Goal: Communication & Community: Answer question/provide support

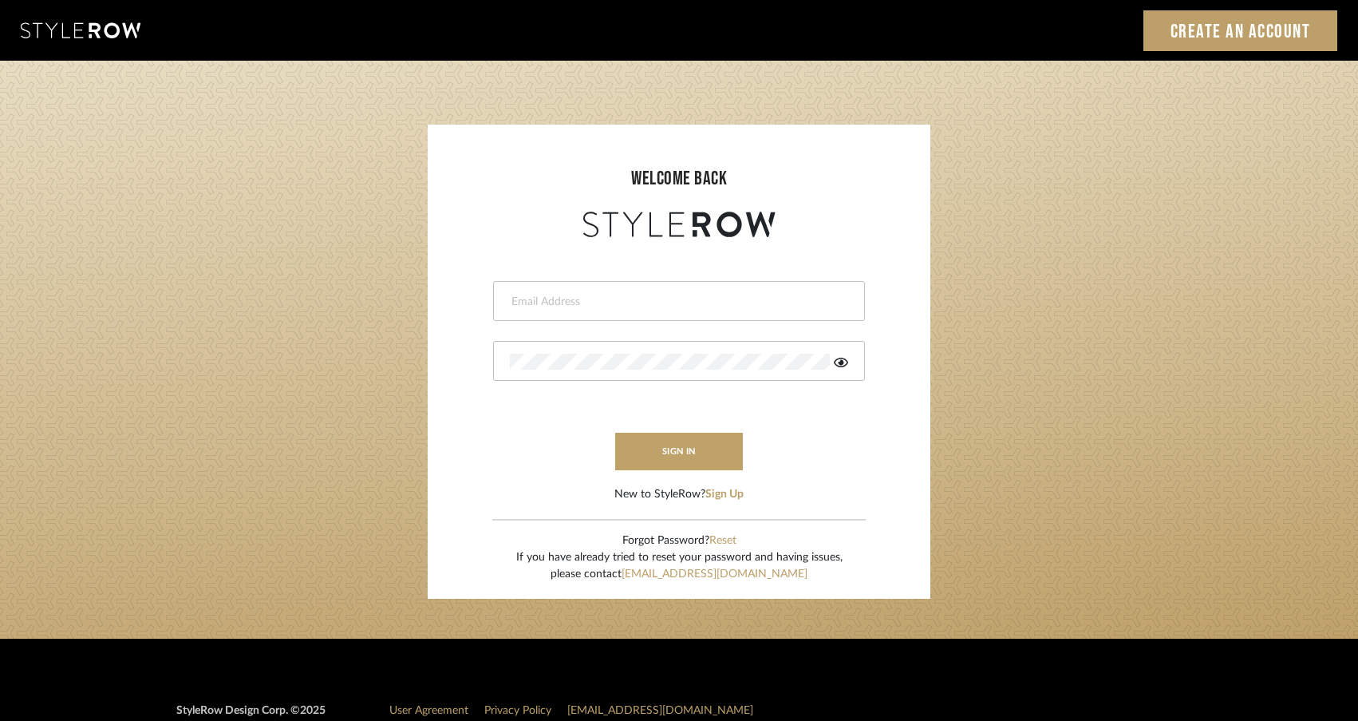
type input "[EMAIL_ADDRESS][DOMAIN_NAME]"
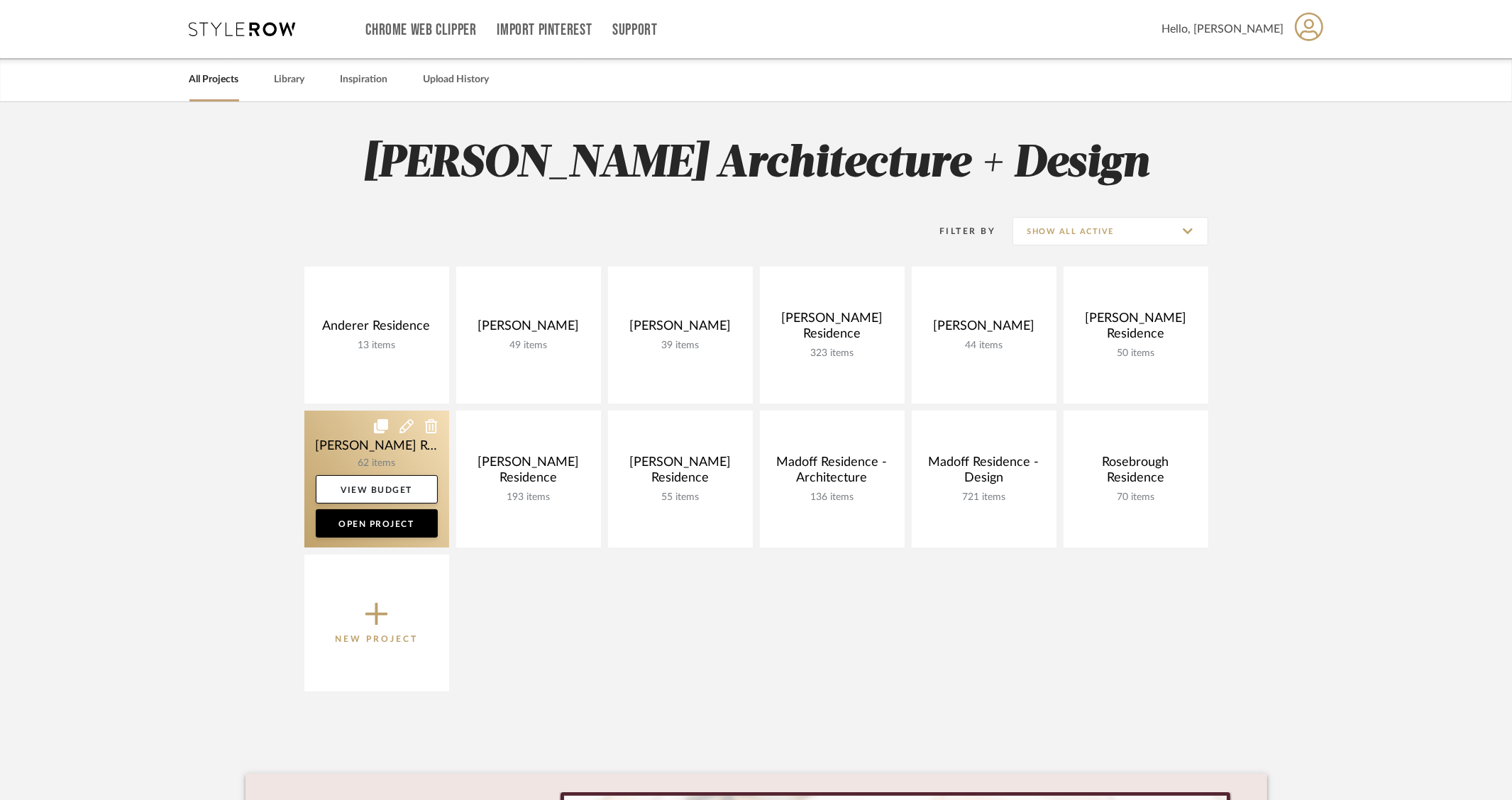
drag, startPoint x: 317, startPoint y: 452, endPoint x: 387, endPoint y: 380, distance: 100.4
click at [317, 452] on link at bounding box center [376, 479] width 145 height 137
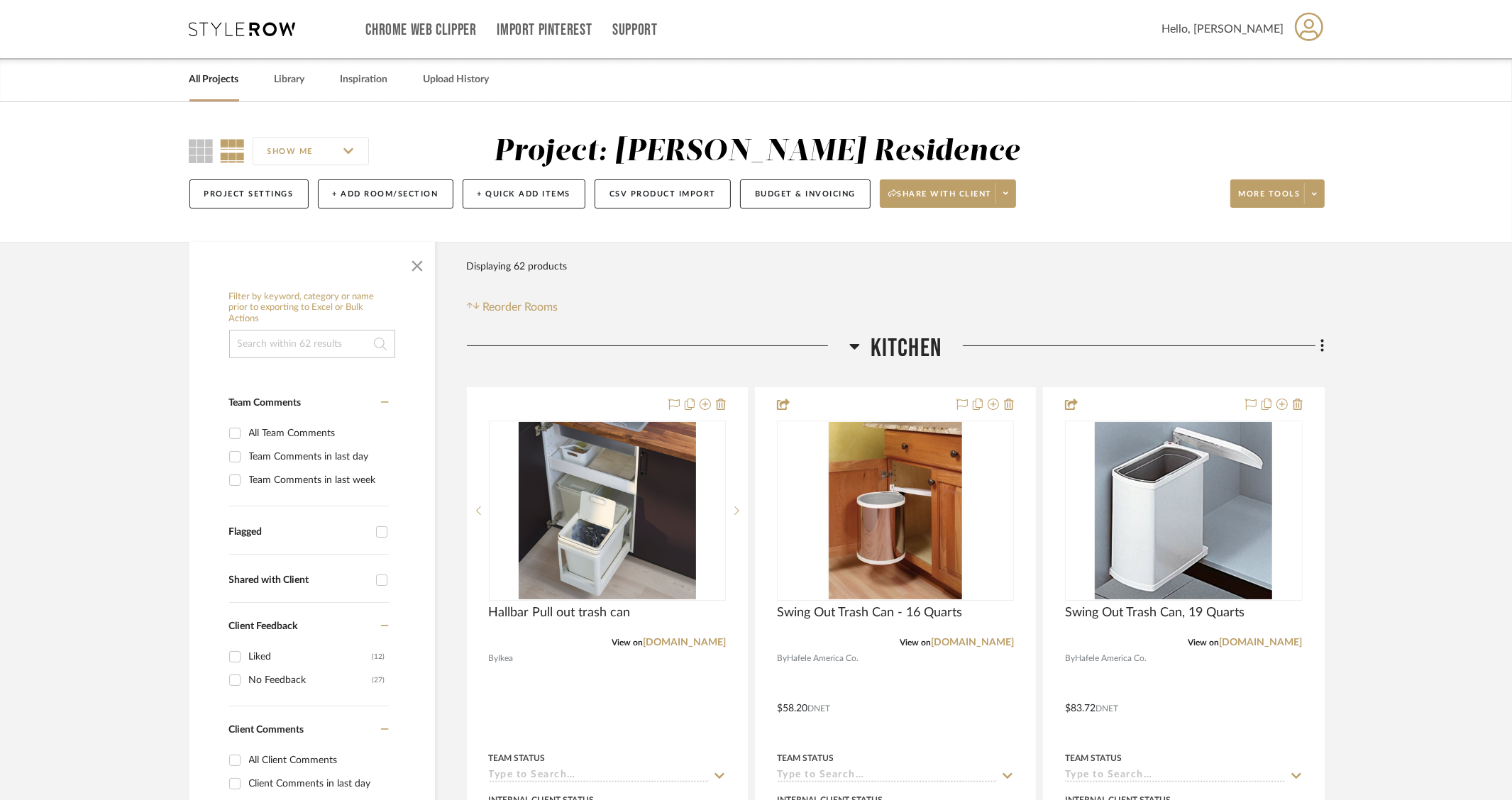
click at [288, 759] on div "All Client Comments" at bounding box center [316, 761] width 136 height 23
click at [246, 759] on input "All Client Comments" at bounding box center [235, 761] width 23 height 23
checkbox input "true"
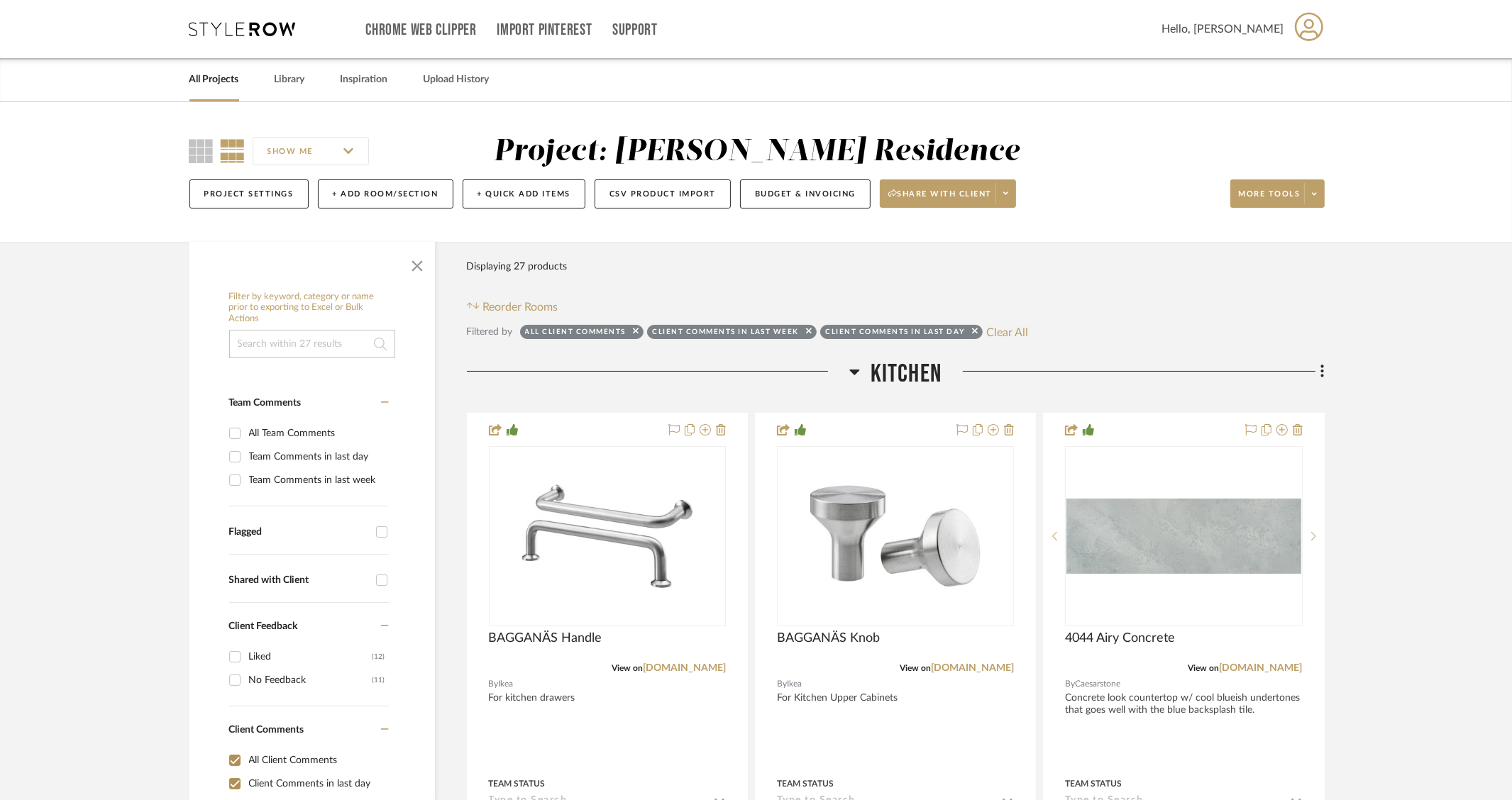
click at [291, 781] on div "Client Comments in last day" at bounding box center [316, 784] width 136 height 23
click at [246, 781] on input "Client Comments in last day" at bounding box center [235, 784] width 23 height 23
checkbox input "false"
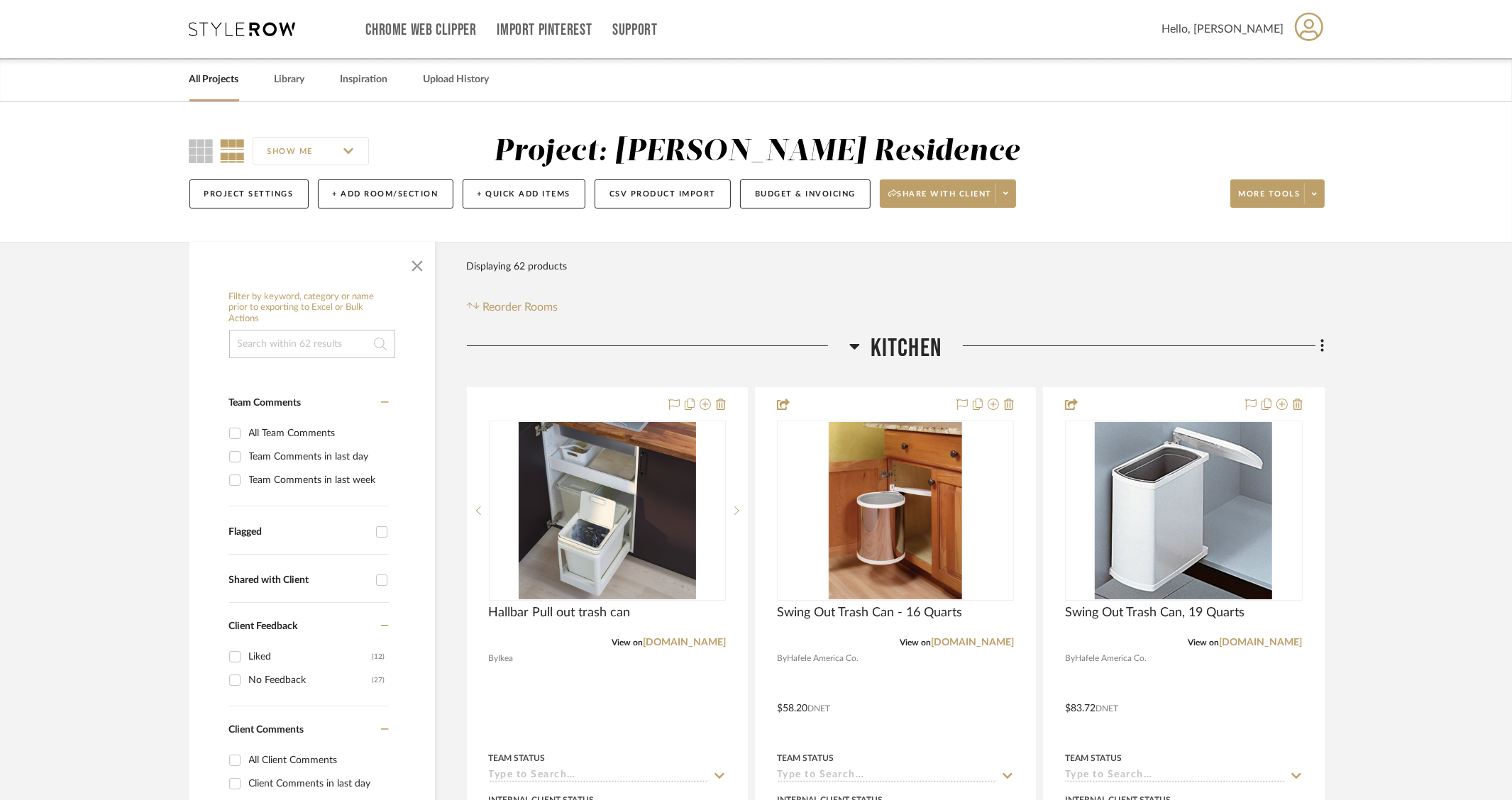
click at [291, 781] on div "Client Comments in last day" at bounding box center [316, 784] width 136 height 23
click at [246, 781] on input "Client Comments in last day" at bounding box center [235, 784] width 23 height 23
checkbox input "true"
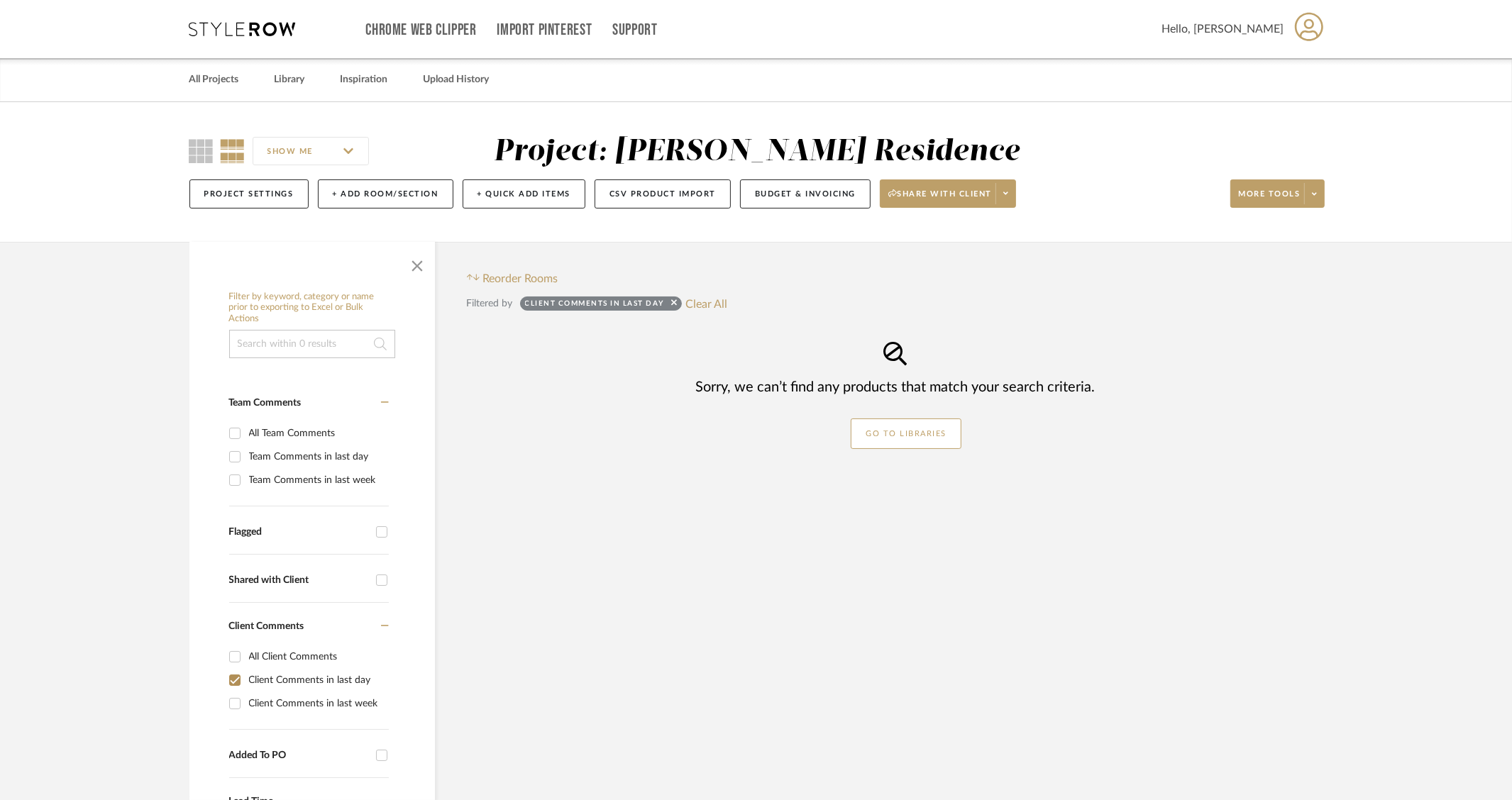
click at [320, 697] on div "Client Comments in last week" at bounding box center [316, 704] width 136 height 23
click at [246, 697] on input "Client Comments in last week" at bounding box center [235, 704] width 23 height 23
checkbox input "true"
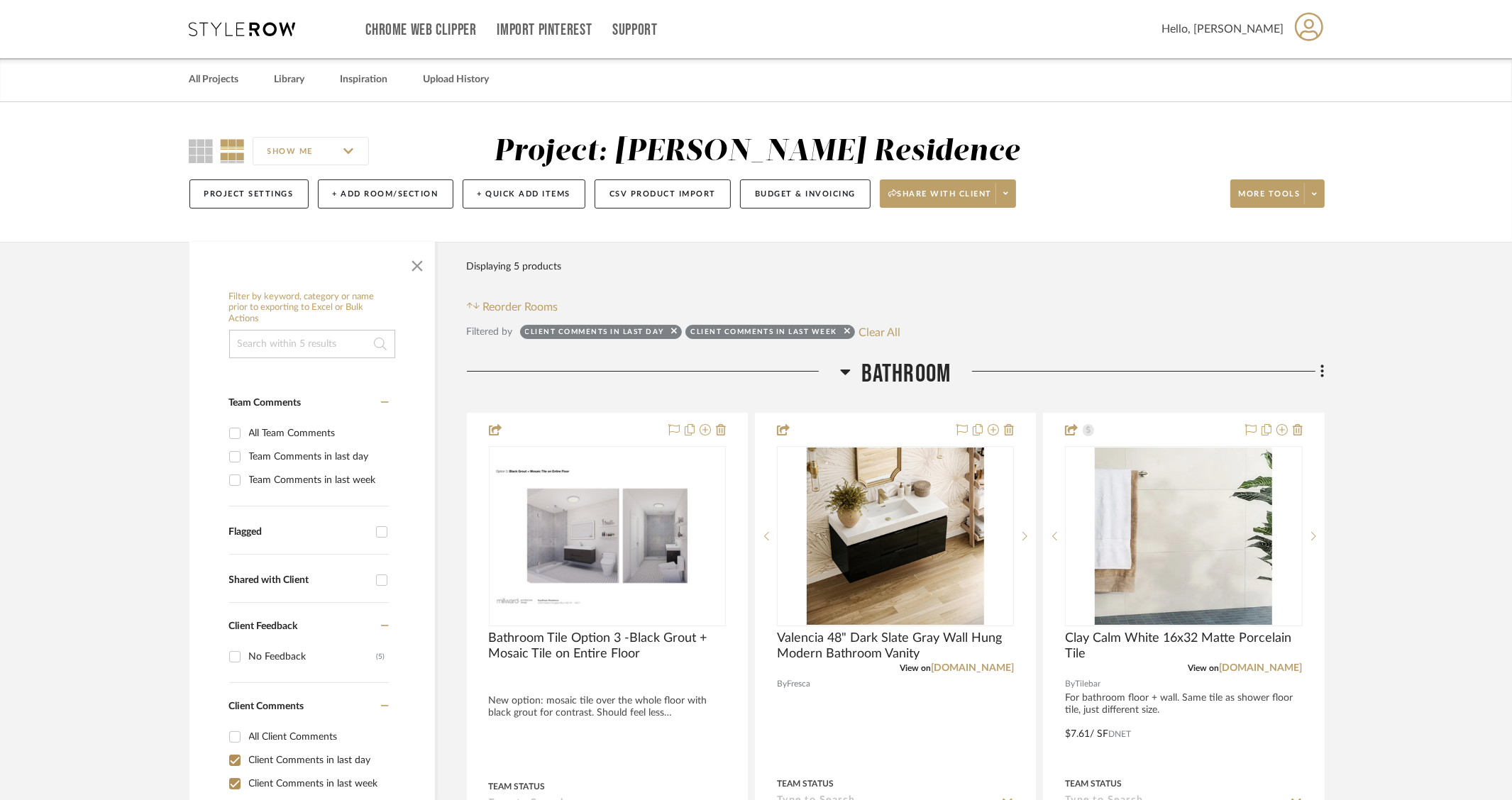
click at [292, 756] on div "Client Comments in last day" at bounding box center [316, 761] width 136 height 23
click at [246, 756] on input "Client Comments in last day" at bounding box center [235, 761] width 23 height 23
checkbox input "false"
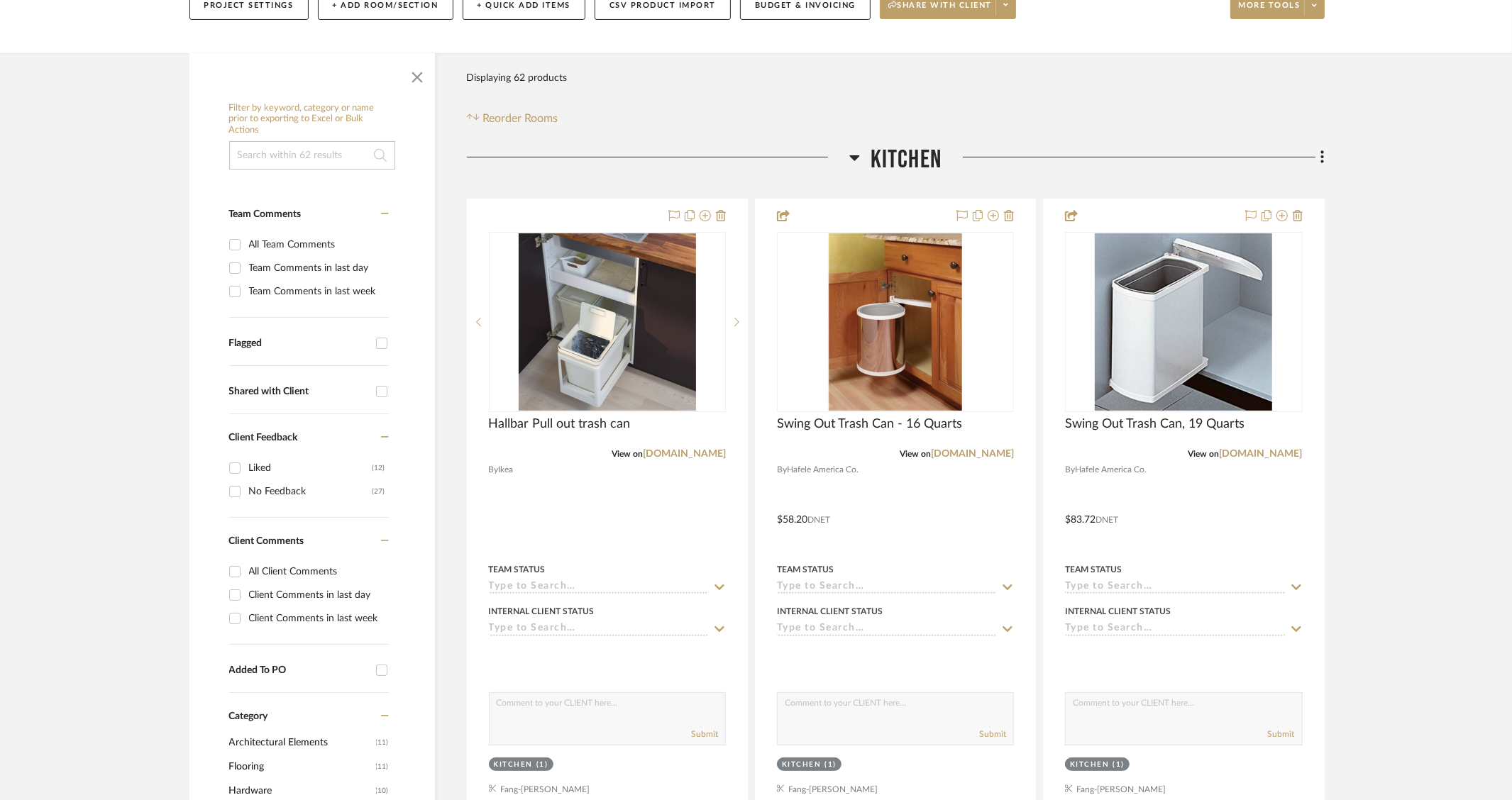
scroll to position [444, 0]
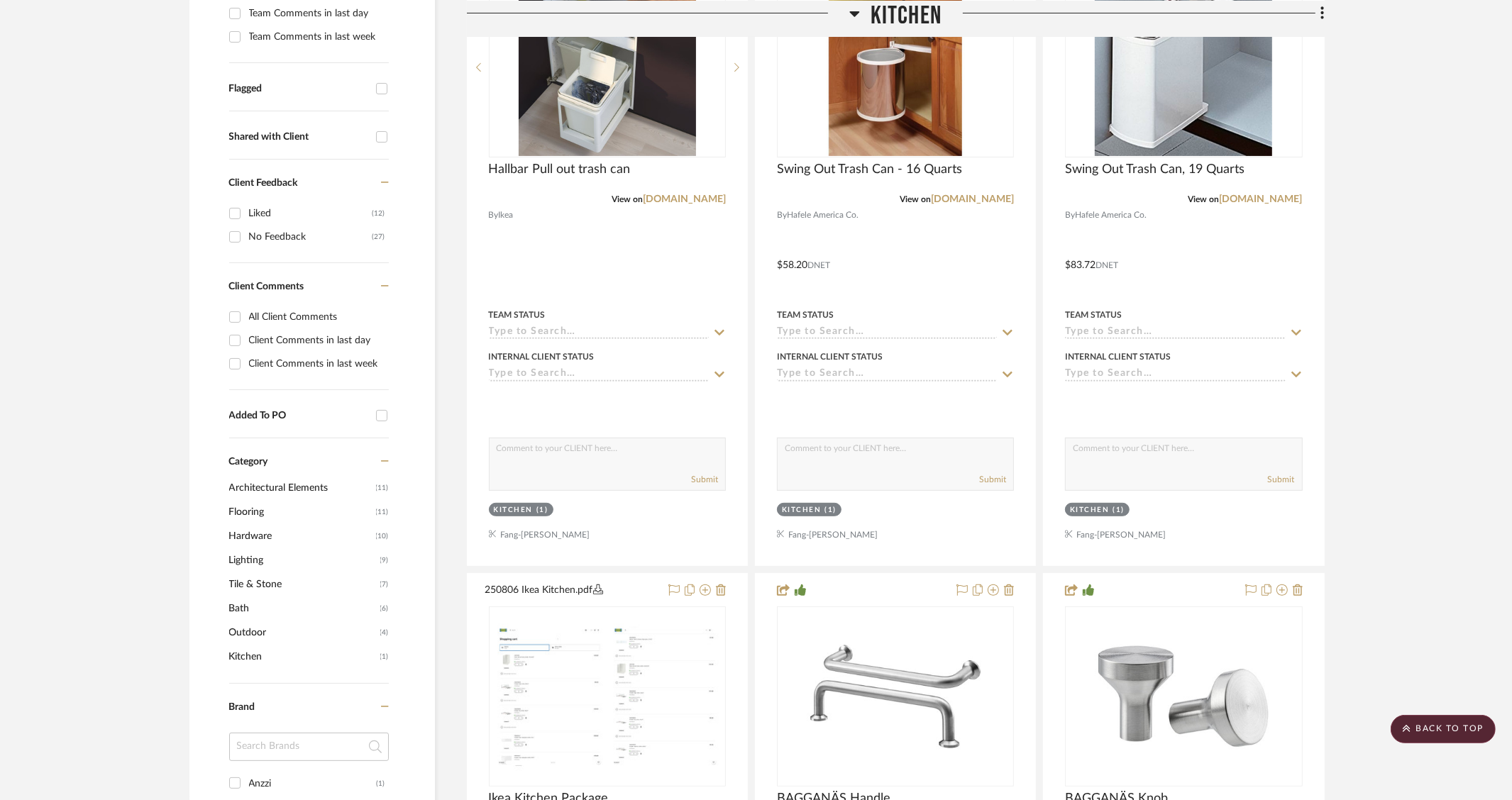
click at [292, 360] on div "Client Comments in last week" at bounding box center [316, 364] width 136 height 23
click at [246, 360] on input "Client Comments in last week" at bounding box center [235, 364] width 23 height 23
checkbox input "true"
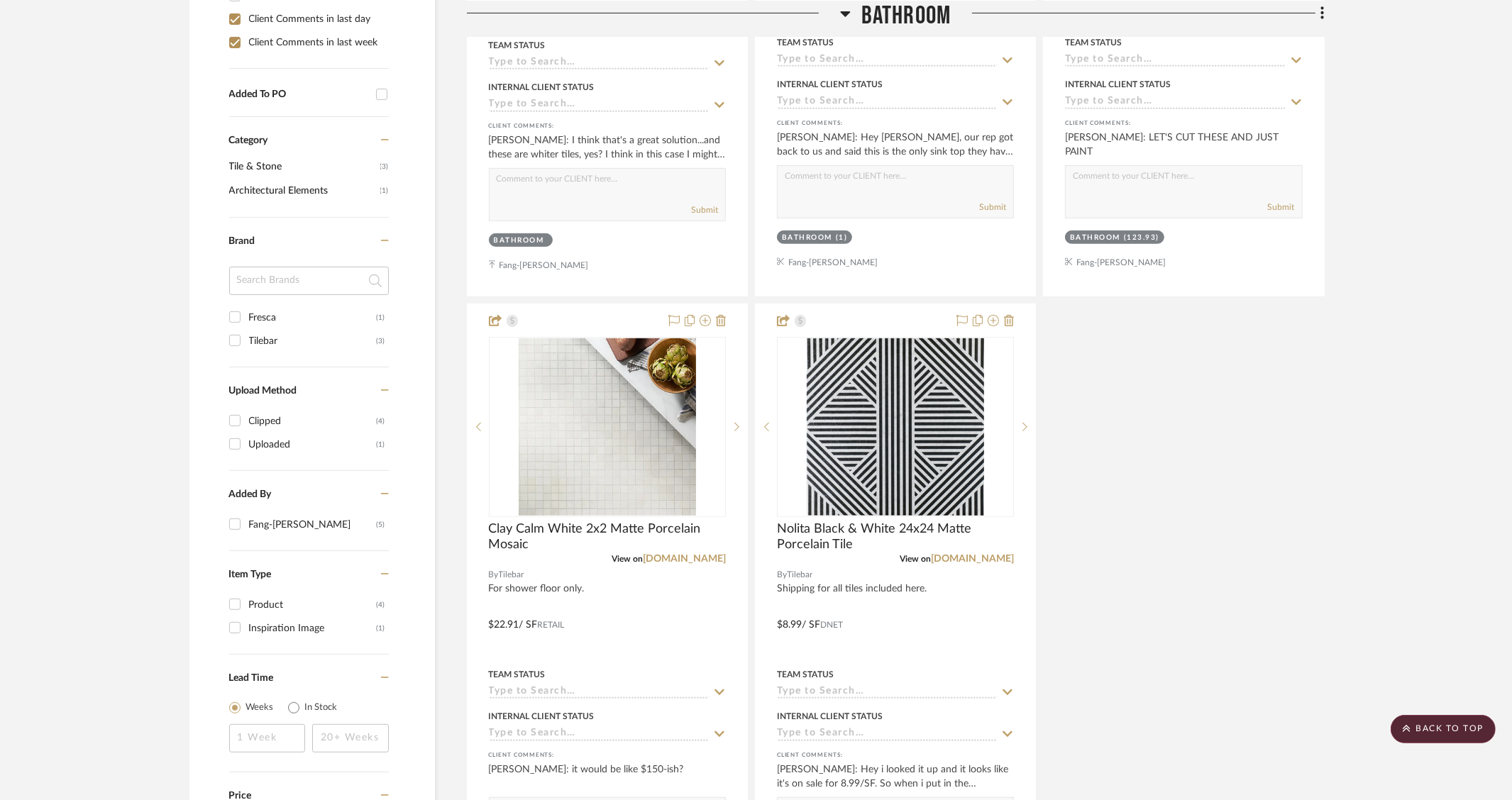
scroll to position [886, 0]
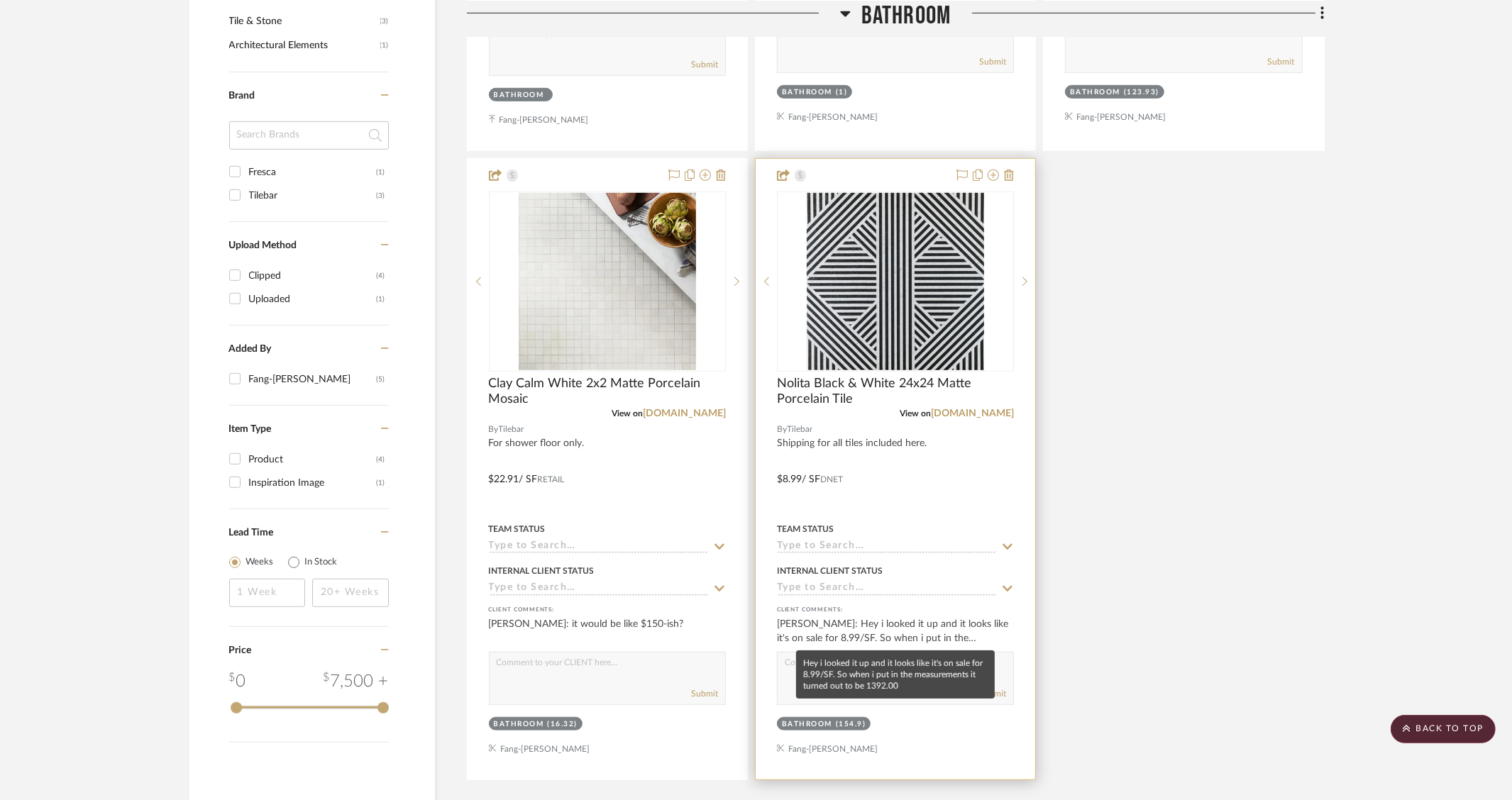
click at [930, 631] on div "Anne Kauffman: Hey i looked it up and it looks like it's on sale for 8.99/SF. S…" at bounding box center [895, 631] width 237 height 28
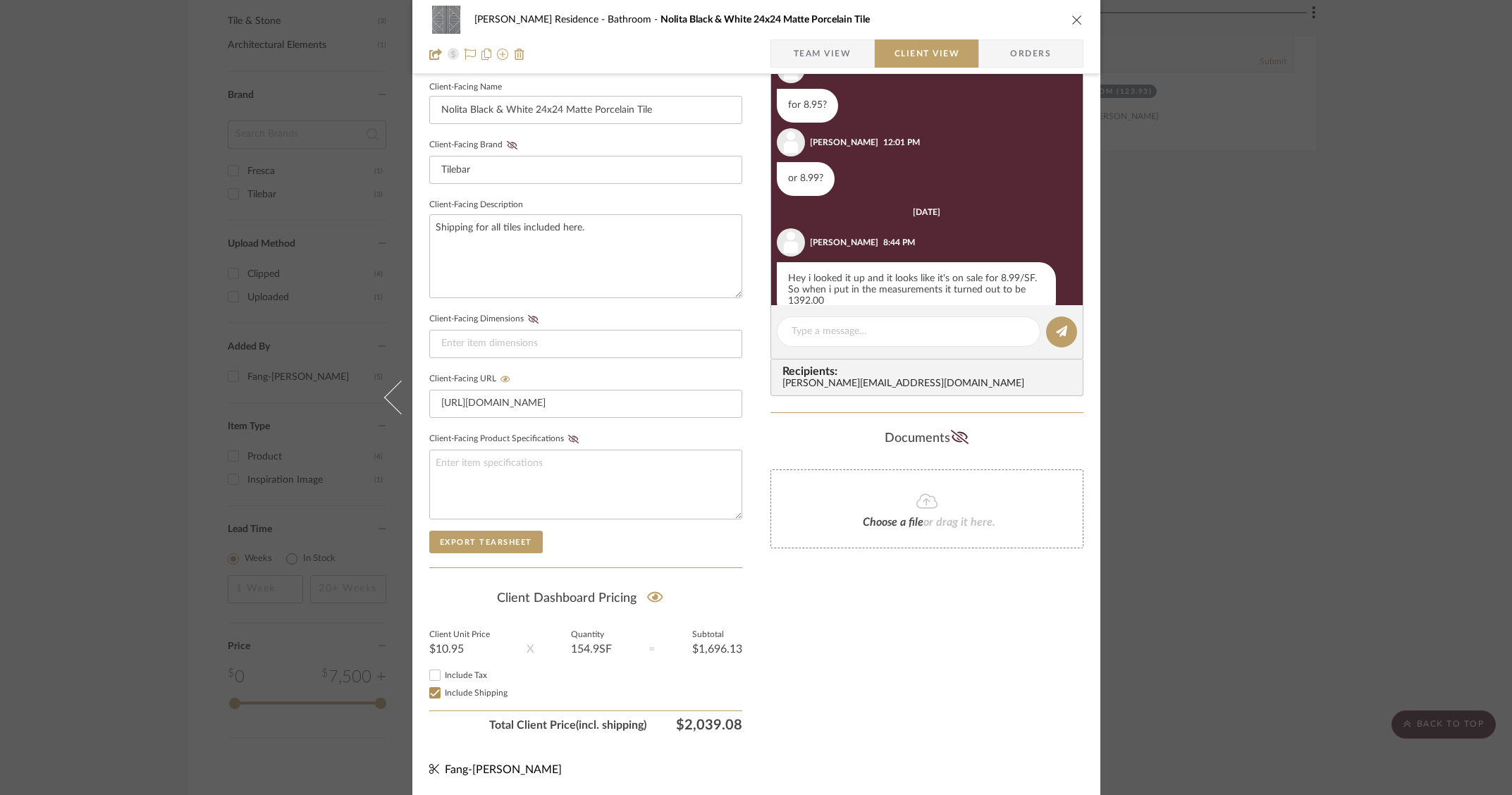
scroll to position [106, 0]
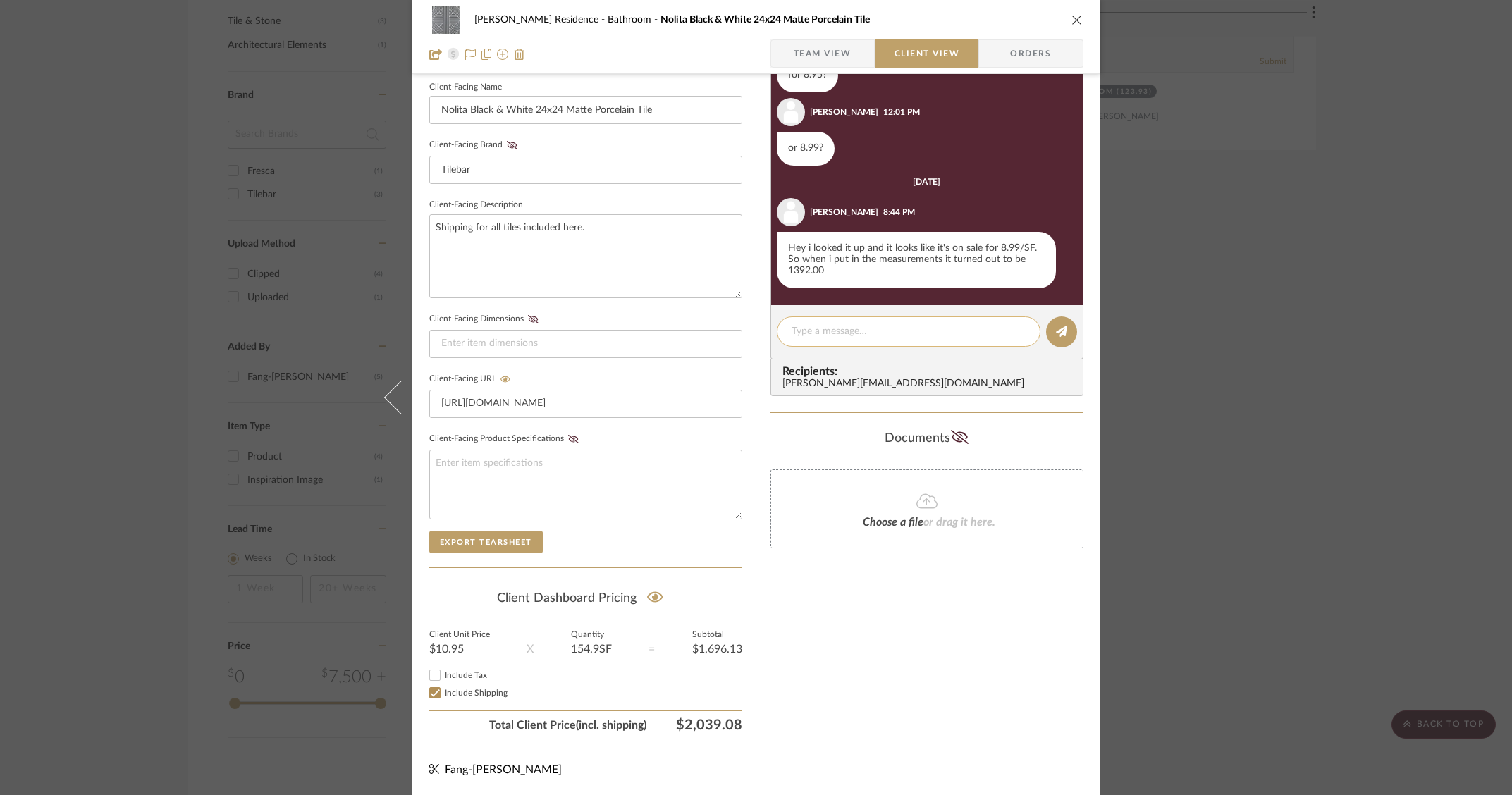
click at [843, 329] on textarea at bounding box center [908, 331] width 234 height 15
type textarea "H"
click at [170, 228] on div "Kauffman Residence Bathroom Nolita Black & White 24x24 Matte Porcelain Tile Tea…" at bounding box center [756, 398] width 1512 height 795
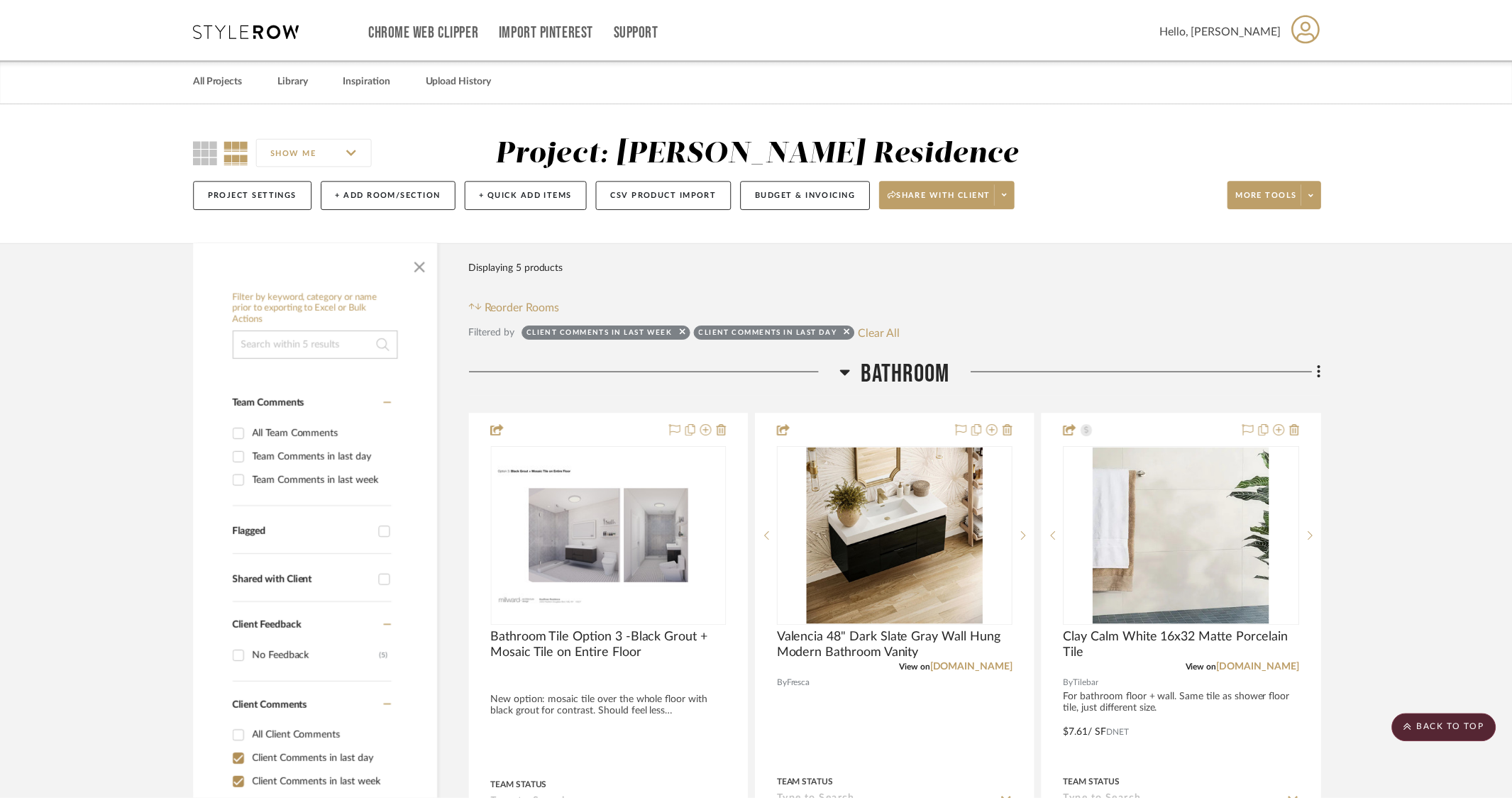
scroll to position [886, 0]
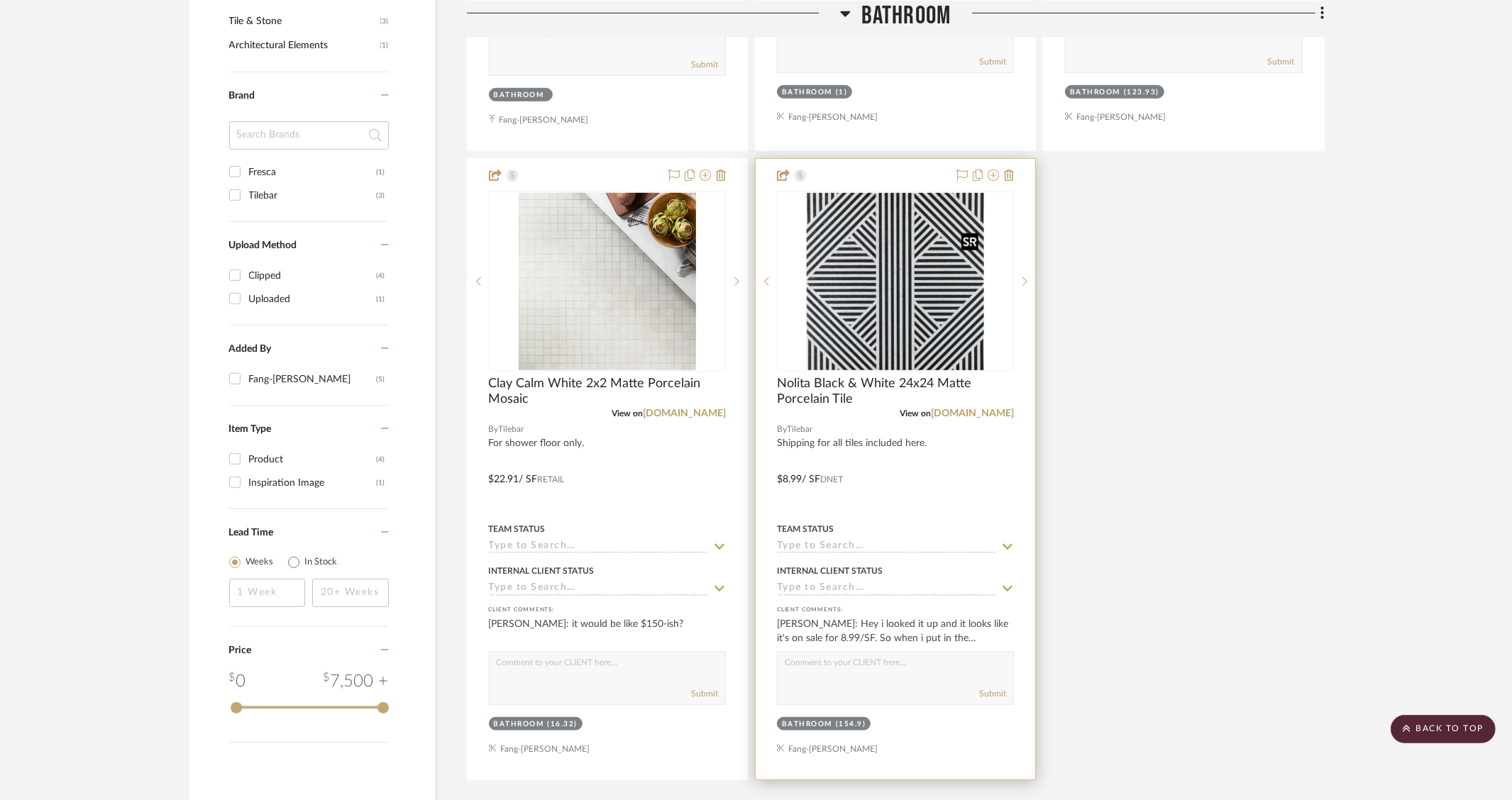
click at [0, 0] on img at bounding box center [0, 0] width 0 height 0
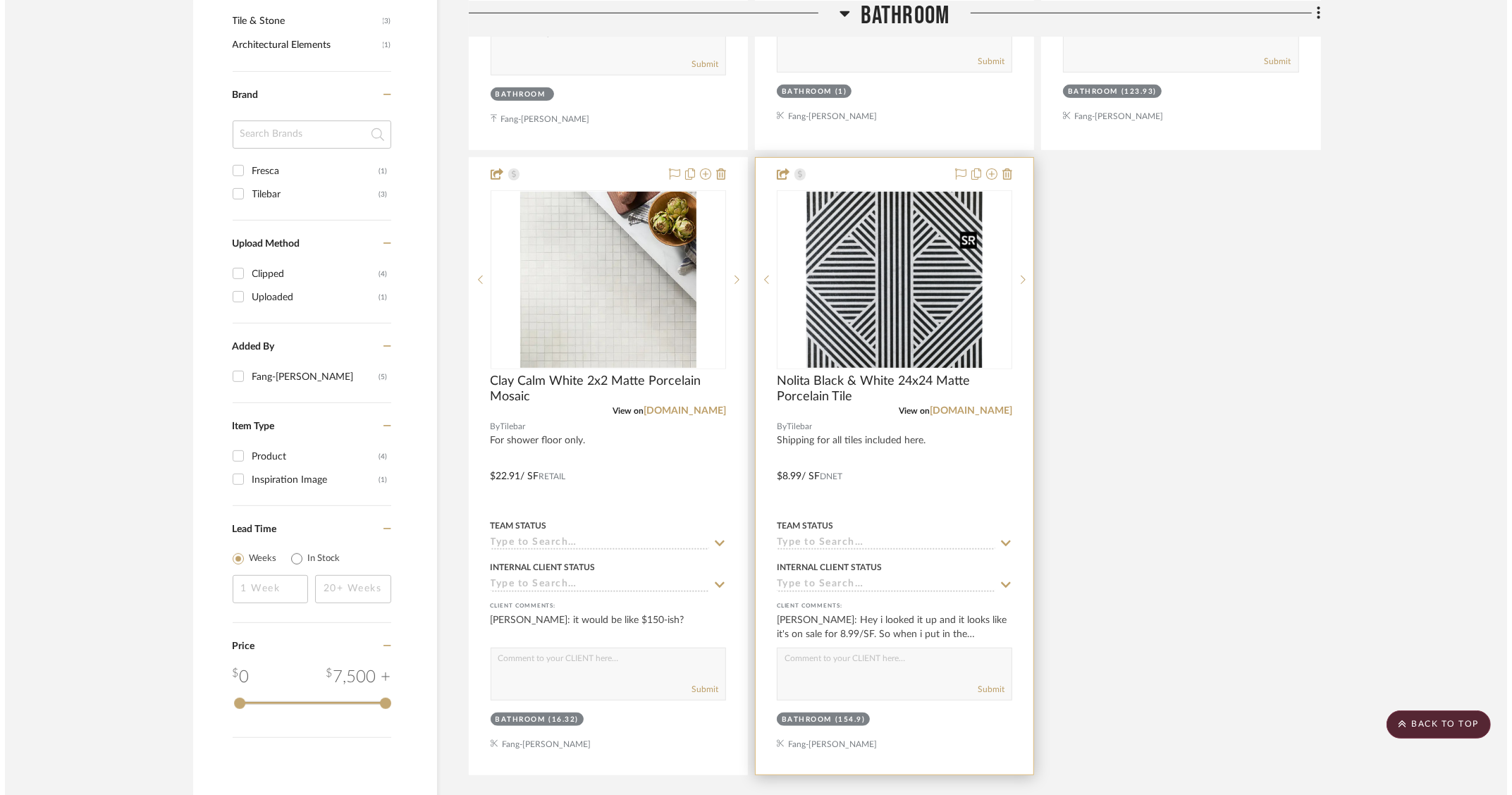
scroll to position [0, 0]
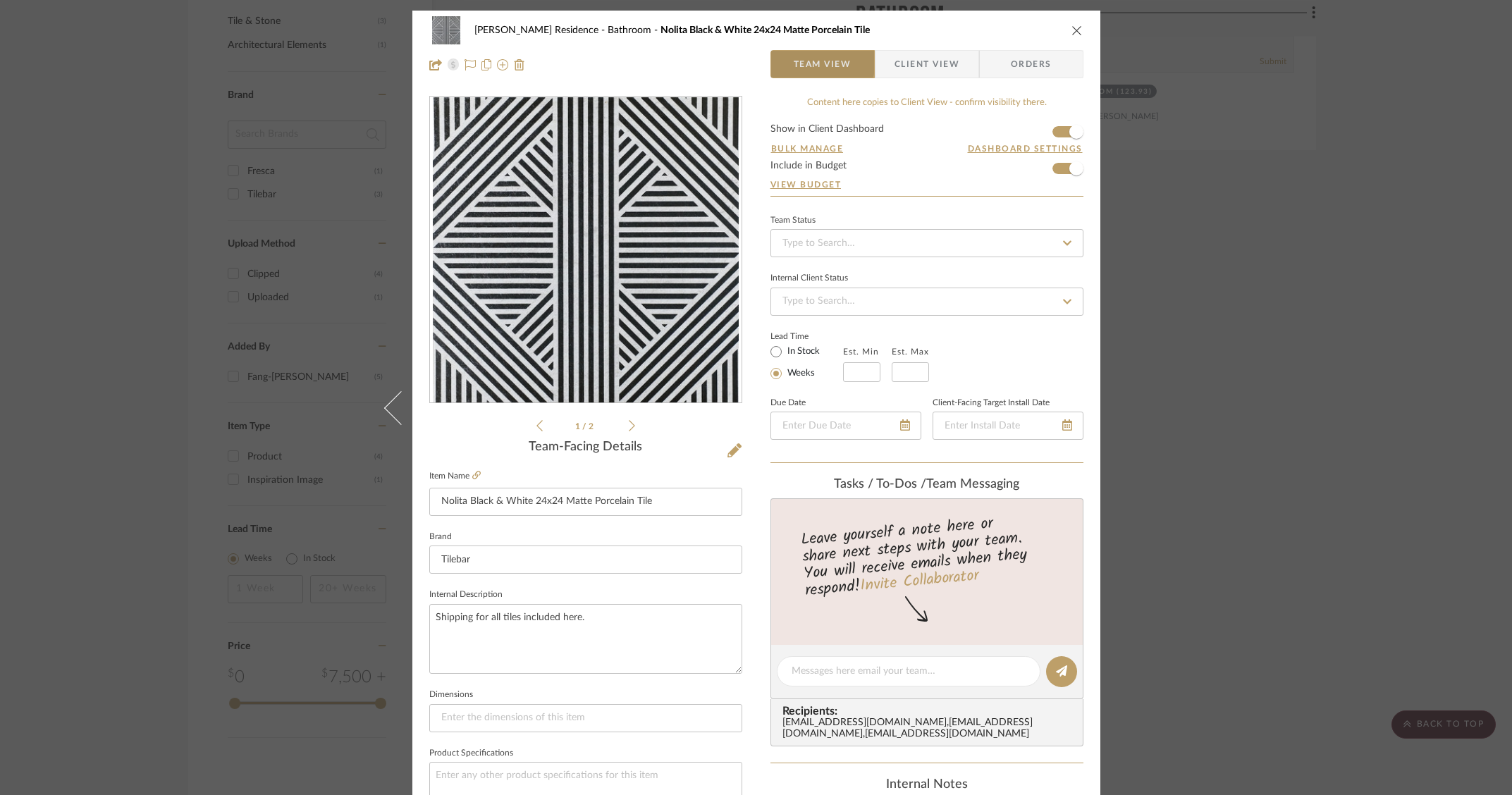
click at [794, 54] on span "Team View" at bounding box center [822, 64] width 57 height 28
click at [793, 664] on textarea at bounding box center [908, 671] width 234 height 15
paste textarea "@Fang-Ting Lee re: tile pricing - I think you've already check with the rep so …"
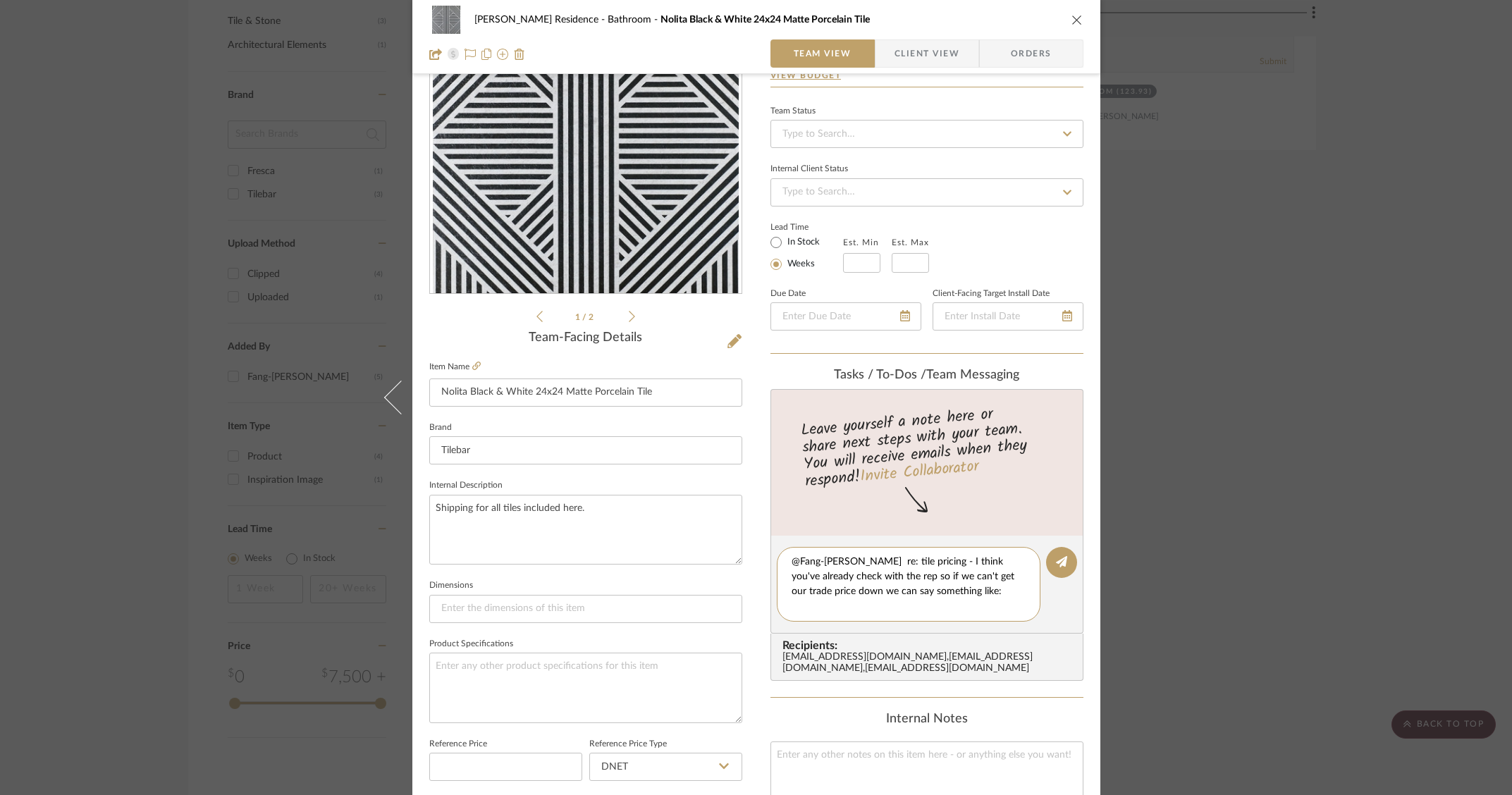
scroll to position [147, 0]
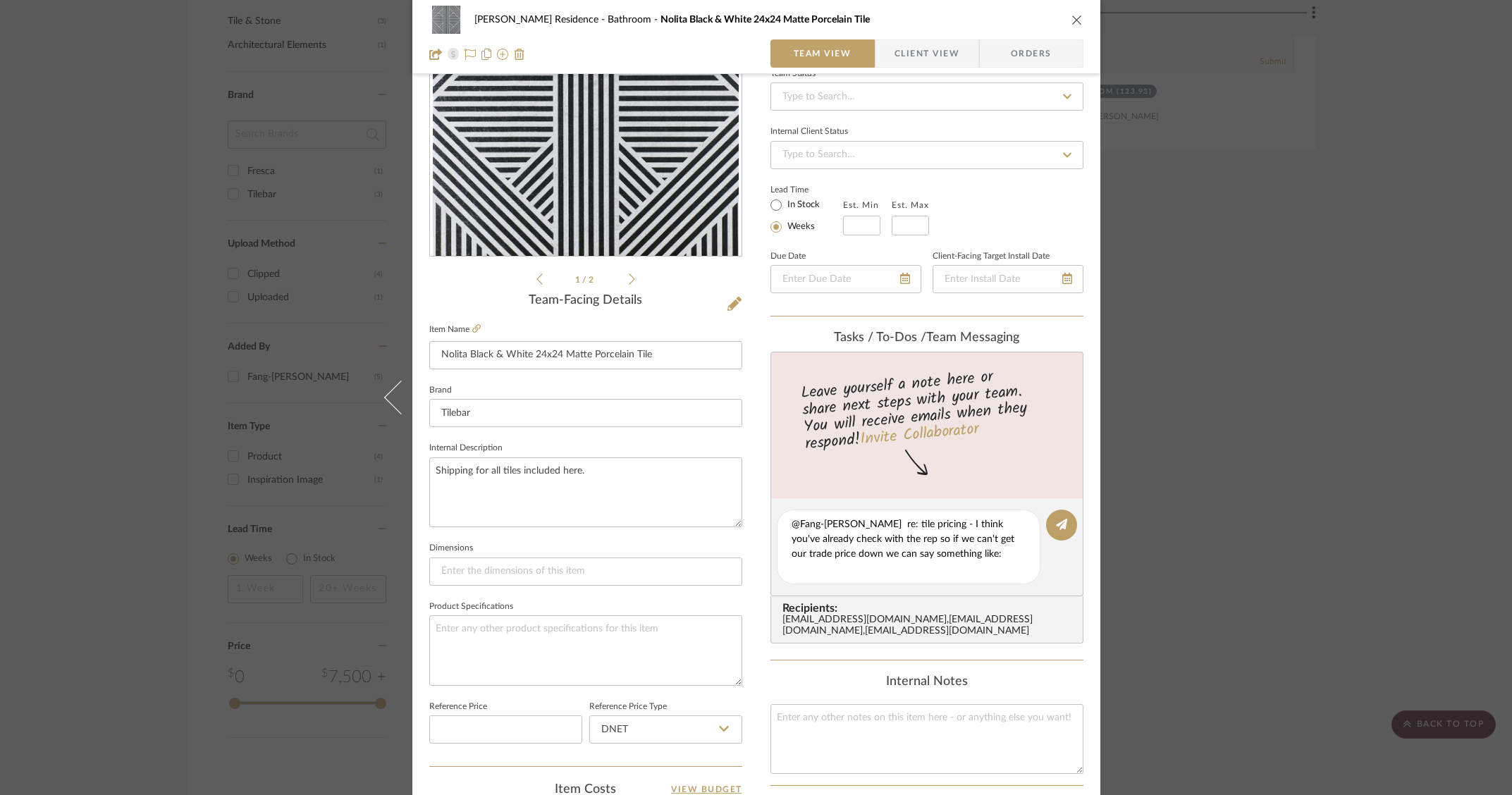
click at [832, 628] on div "epeng@millwardarchitecturedesign.com , flee@millwardarchitecturedesign.com , ks…" at bounding box center [930, 626] width 295 height 23
click at [791, 553] on textarea "@Fang-Ting Lee re: tile pricing - I think you've already check with the rep so …" at bounding box center [913, 547] width 245 height 59
click at [791, 522] on textarea "@Fang-Ting Lee re: tile pricing - I think you've already check with the rep so …" at bounding box center [913, 547] width 245 height 59
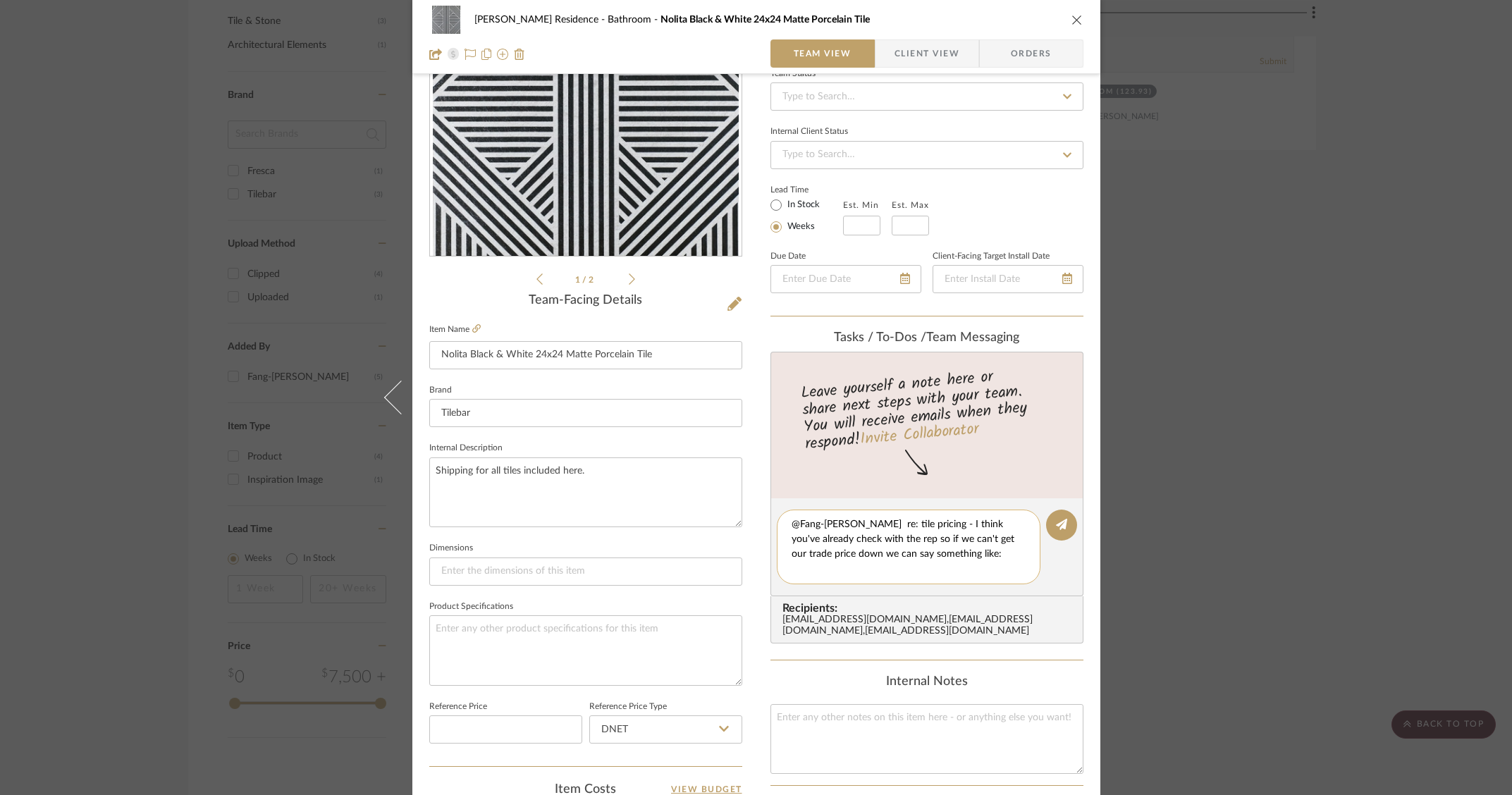
click at [794, 538] on textarea "@Fang-Ting Lee re: tile pricing - I think you've already check with the rep so …" at bounding box center [913, 547] width 245 height 59
click at [791, 522] on textarea "@Fang-Ting Lee re: tile pricing - I think you've already check with the rep so …" at bounding box center [913, 547] width 245 height 59
click at [812, 565] on textarea "@Fang-Ting Lee re: tile pricing - I think you've already check with the rep so …" at bounding box center [913, 547] width 245 height 59
drag, startPoint x: 925, startPoint y: 540, endPoint x: 961, endPoint y: 533, distance: 36.7
click at [926, 540] on textarea "@Fang-Ting Lee re: tile pricing - I think you've already check with the rep so …" at bounding box center [913, 547] width 245 height 59
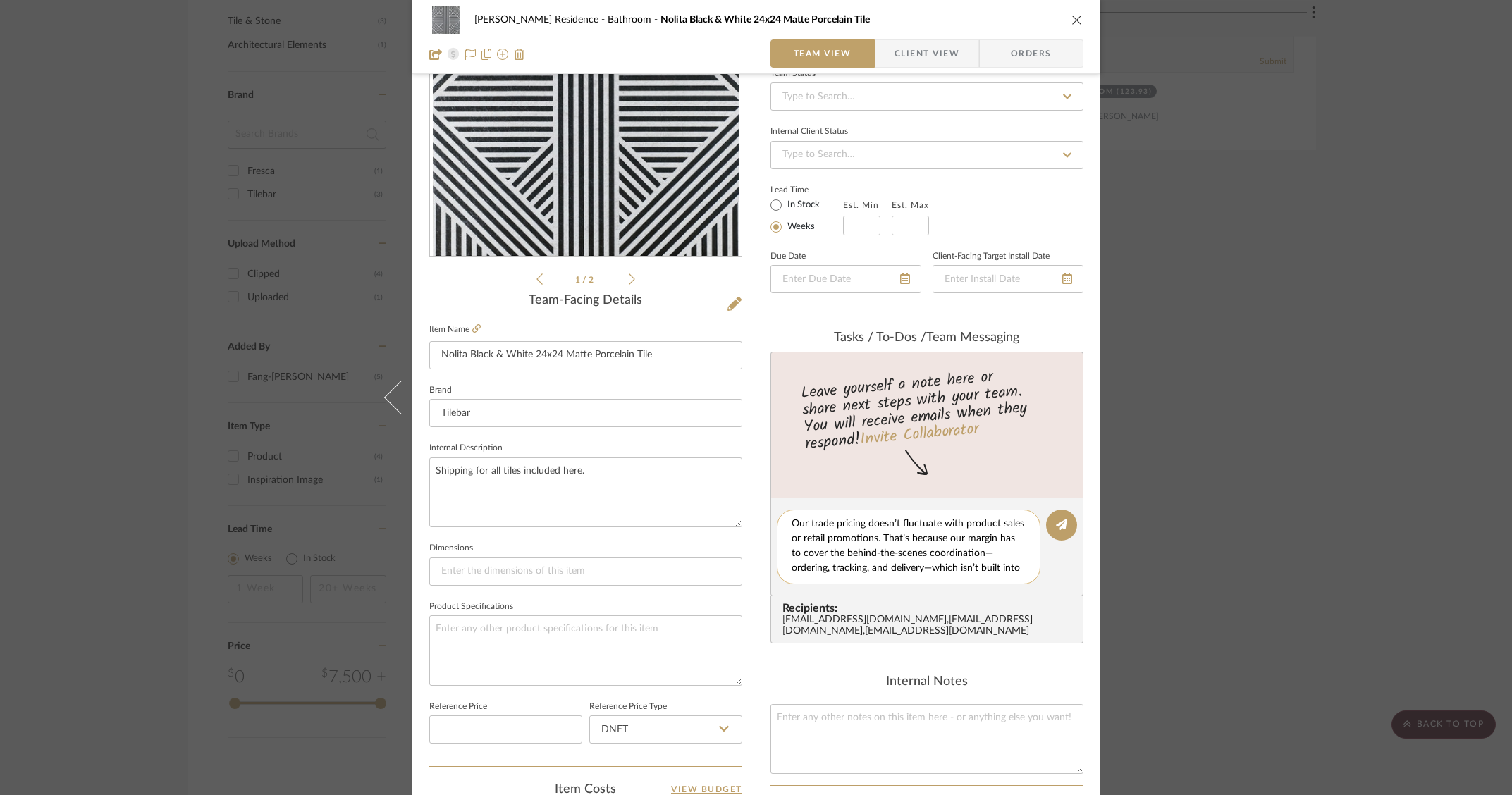
scroll to position [53, 0]
click at [791, 531] on textarea "@Fang-Ting Lee re: tile pricing - I think you've already check with the rep so …" at bounding box center [913, 547] width 245 height 59
click at [874, 539] on textarea "@Fang-Ting Lee re: tile pricing - I think you've already check with the rep so …" at bounding box center [913, 547] width 245 height 59
drag, startPoint x: 981, startPoint y: 526, endPoint x: 967, endPoint y: 526, distance: 14.0
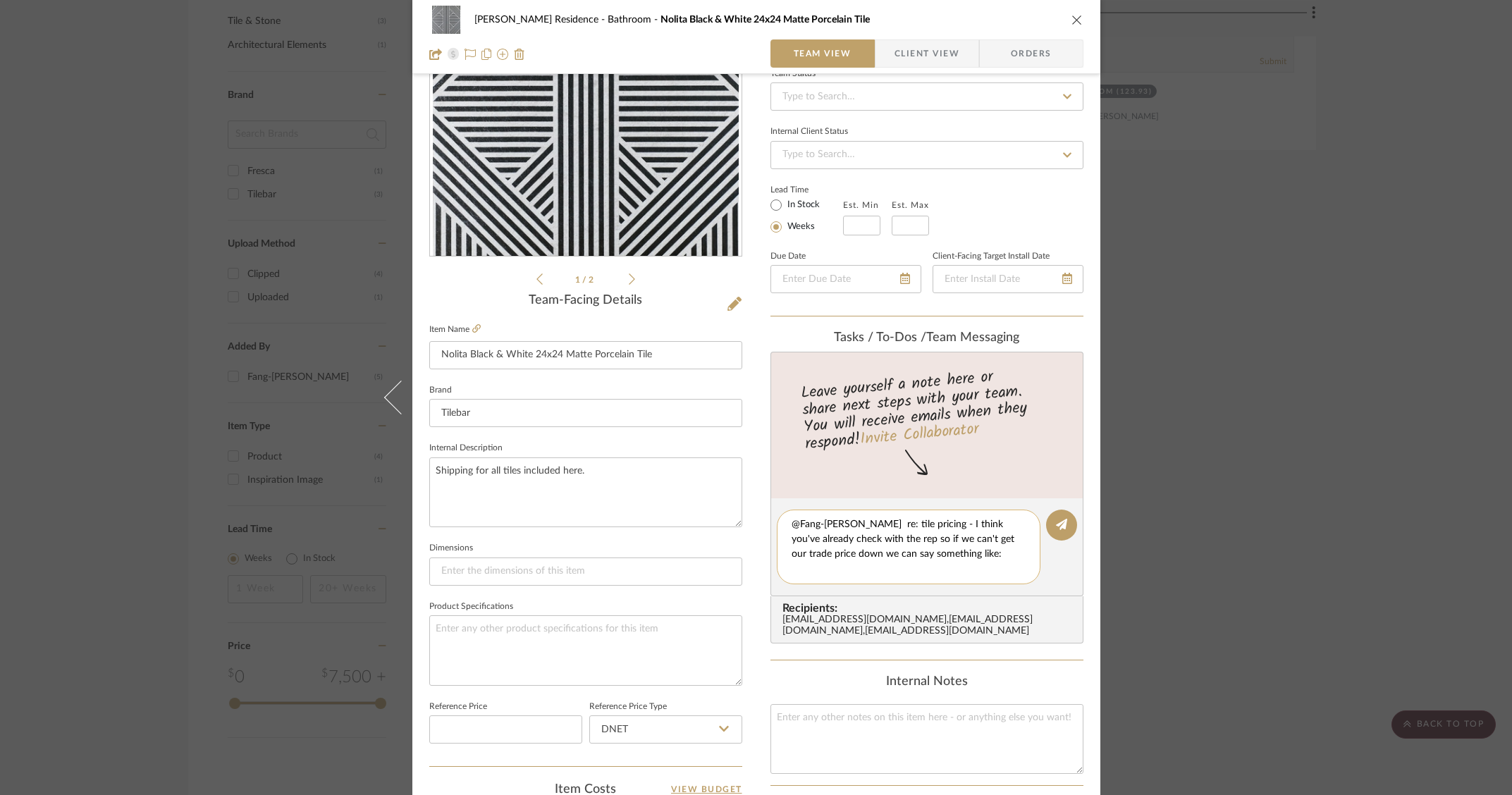
click at [967, 526] on textarea "@Fang-Ting Lee re: tile pricing - I think you've already check with the rep so …" at bounding box center [913, 547] width 245 height 59
click at [989, 544] on textarea "@Fang-Ting Lee re: tile pricing - I think you've already check with the rep so …" at bounding box center [913, 547] width 245 height 59
click at [958, 528] on textarea "@Fang-Ting Lee re: tile pricing - I think you've already check with the rep so …" at bounding box center [913, 547] width 245 height 59
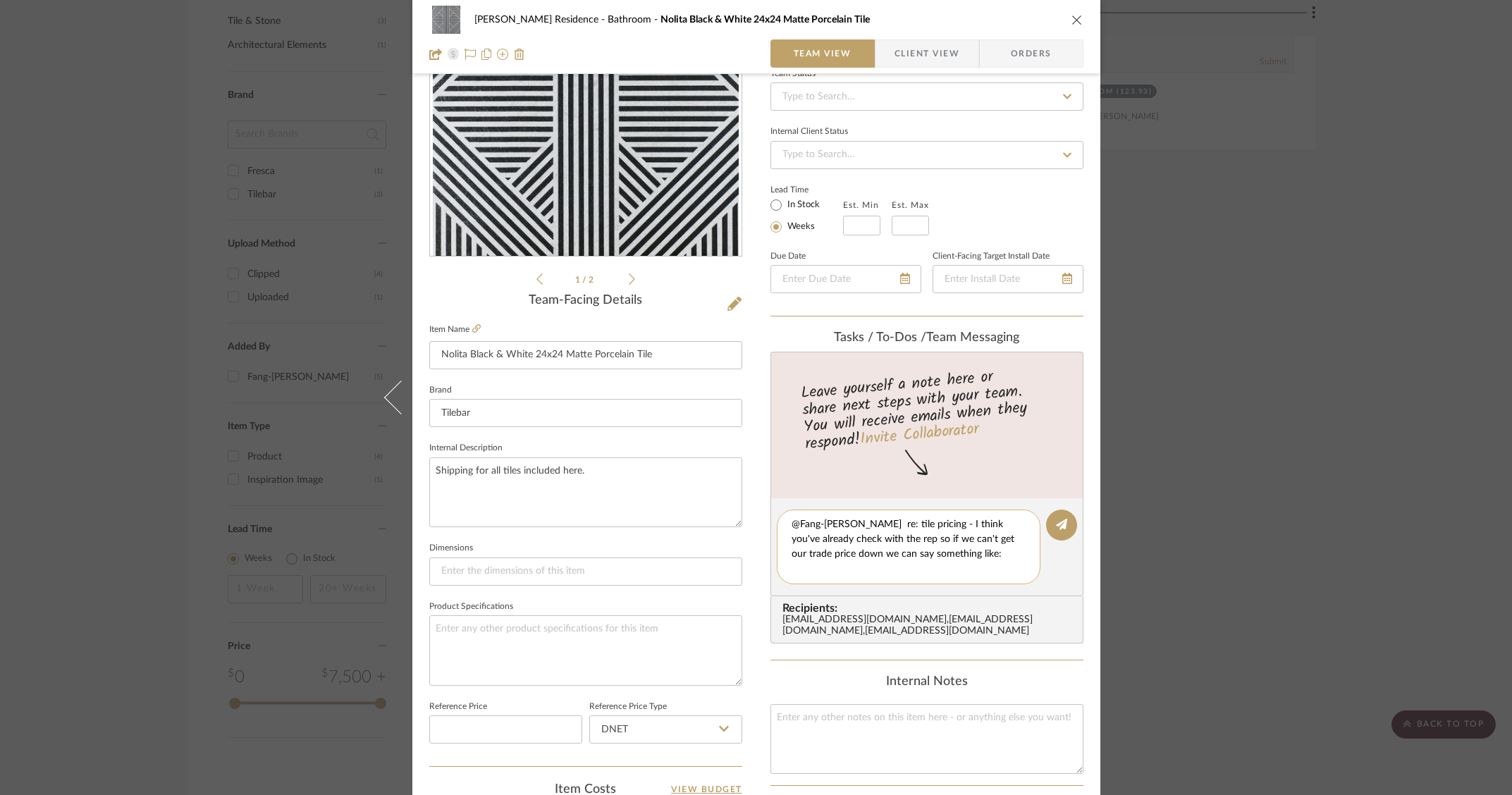
click at [966, 526] on textarea "@Fang-Ting Lee re: tile pricing - I think you've already check with the rep so …" at bounding box center [913, 547] width 245 height 59
drag, startPoint x: 981, startPoint y: 558, endPoint x: 1009, endPoint y: 540, distance: 33.3
click at [981, 557] on textarea "@Fang-Ting Lee re: tile pricing - I think you've already check with the rep so …" at bounding box center [913, 547] width 245 height 59
click at [827, 538] on textarea "@Fang-Ting Lee re: tile pricing - I think you've already check with the rep so …" at bounding box center [913, 547] width 245 height 59
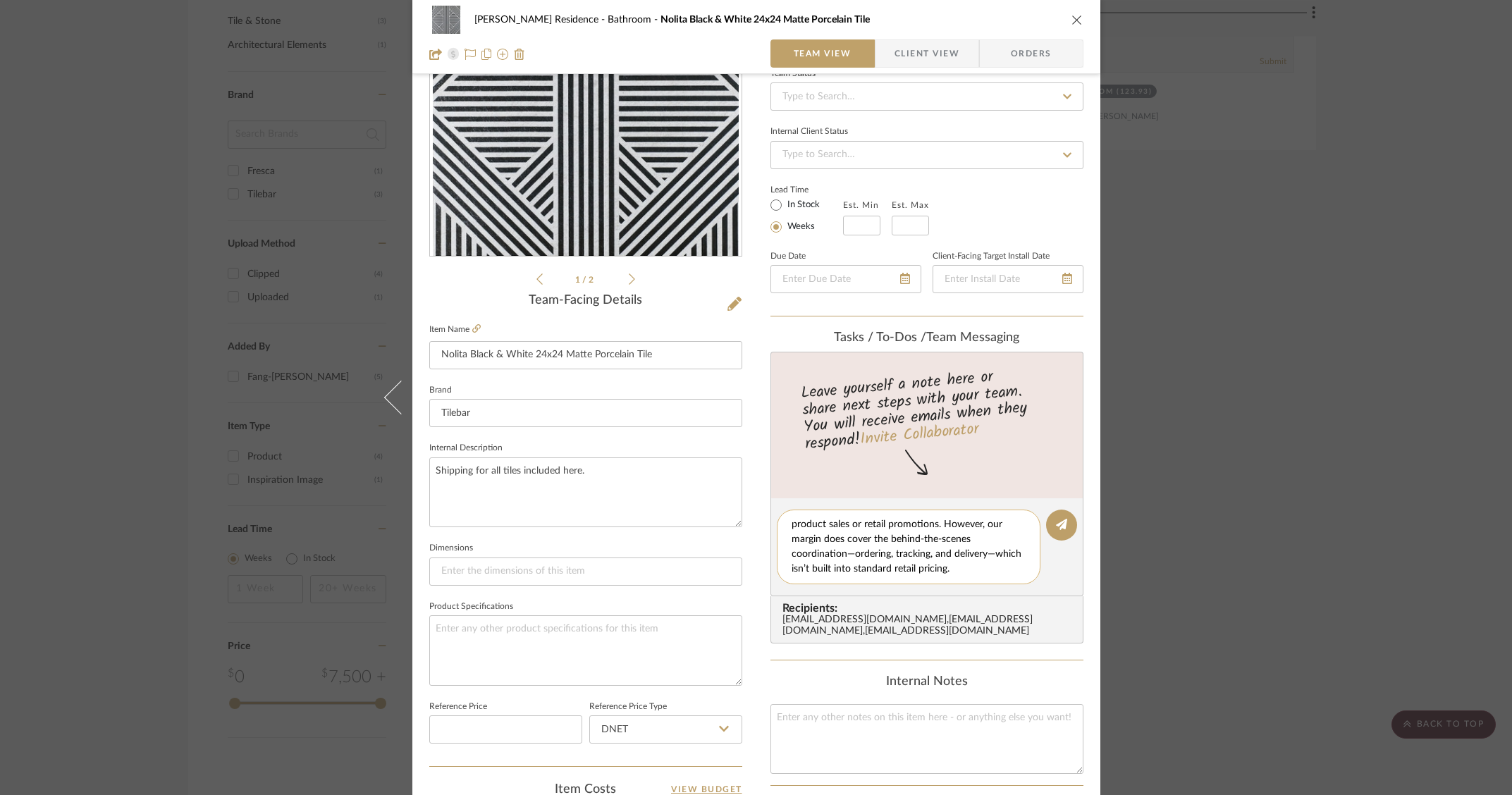
drag, startPoint x: 830, startPoint y: 551, endPoint x: 900, endPoint y: 490, distance: 92.8
click at [832, 551] on textarea "@Fang-Ting Lee re: tile pricing - I think you've already check with the rep so …" at bounding box center [913, 547] width 245 height 59
click at [977, 531] on textarea "@Fang-Ting Lee re: tile pricing - I think you've already check with the rep so …" at bounding box center [913, 547] width 245 height 59
drag, startPoint x: 979, startPoint y: 575, endPoint x: 1057, endPoint y: 559, distance: 79.6
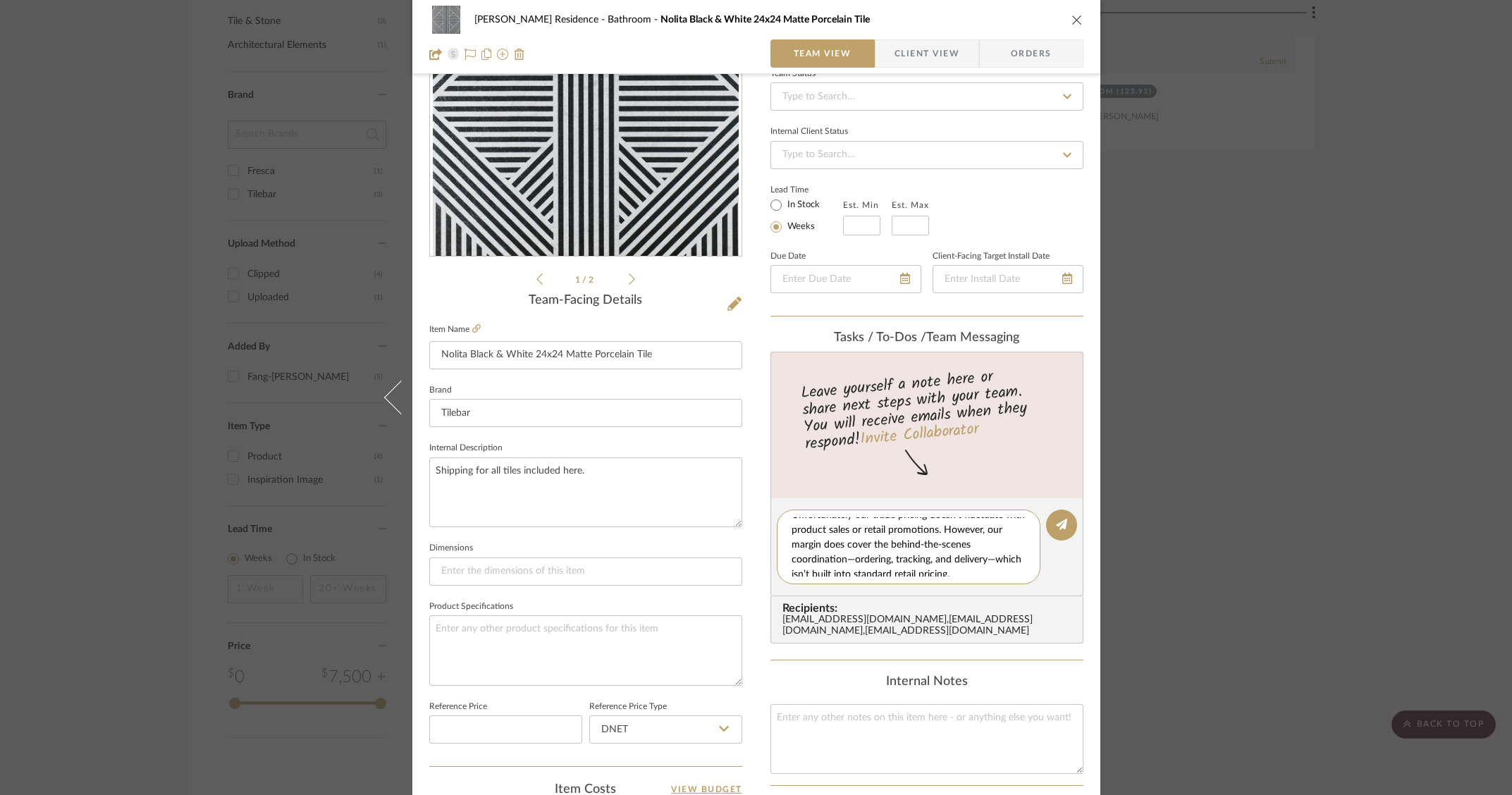
click at [980, 572] on textarea "@Fang-Ting Lee re: tile pricing - I think you've already check with the rep so …" at bounding box center [913, 547] width 245 height 59
type textarea "@Fang-Ting Lee re: tile pricing - I think you've already check with the rep so …"
click at [1055, 531] on button at bounding box center [1061, 525] width 31 height 31
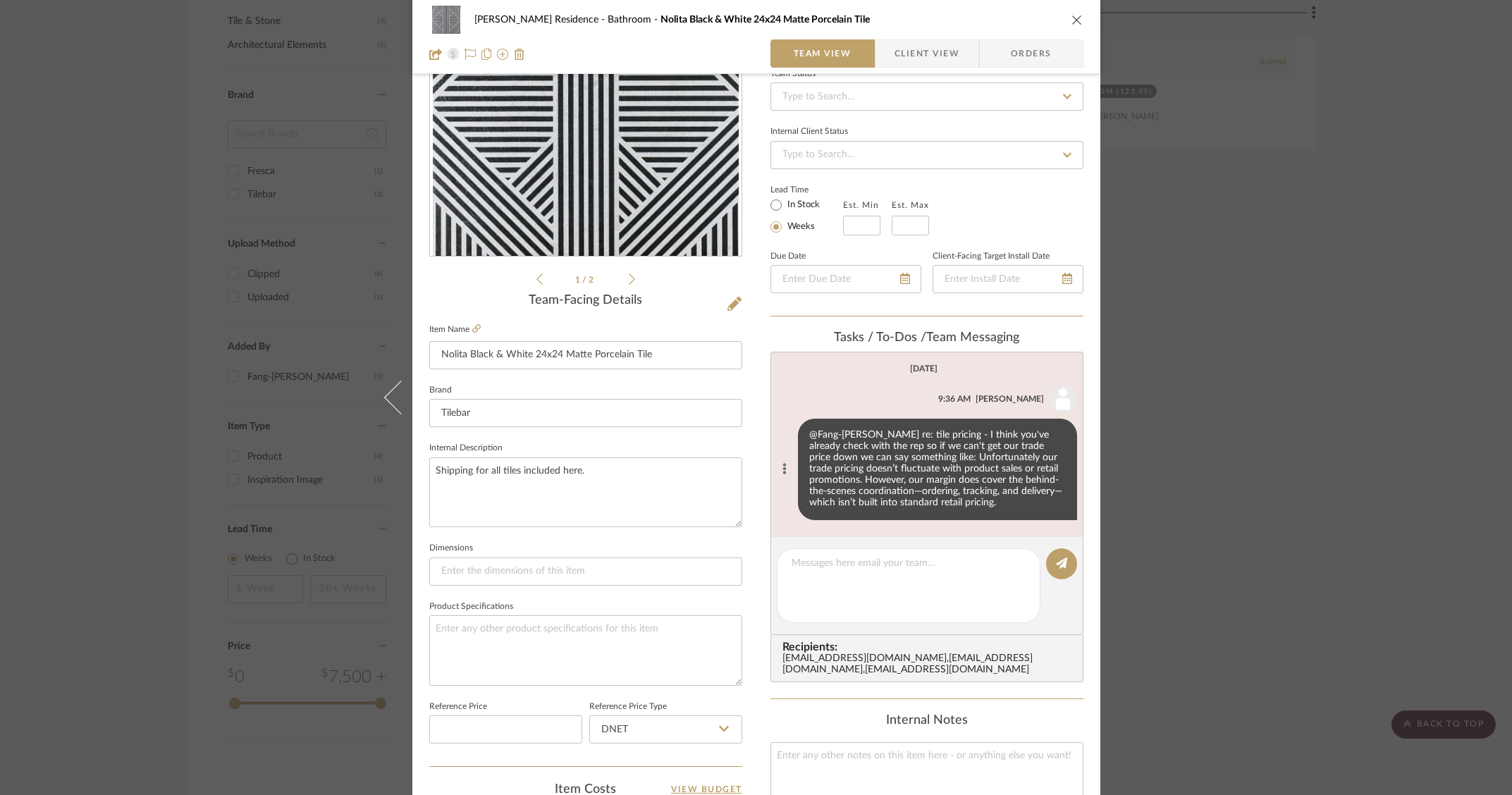
click at [783, 466] on button at bounding box center [784, 469] width 16 height 17
click at [692, 455] on span "Edit Message" at bounding box center [713, 453] width 57 height 12
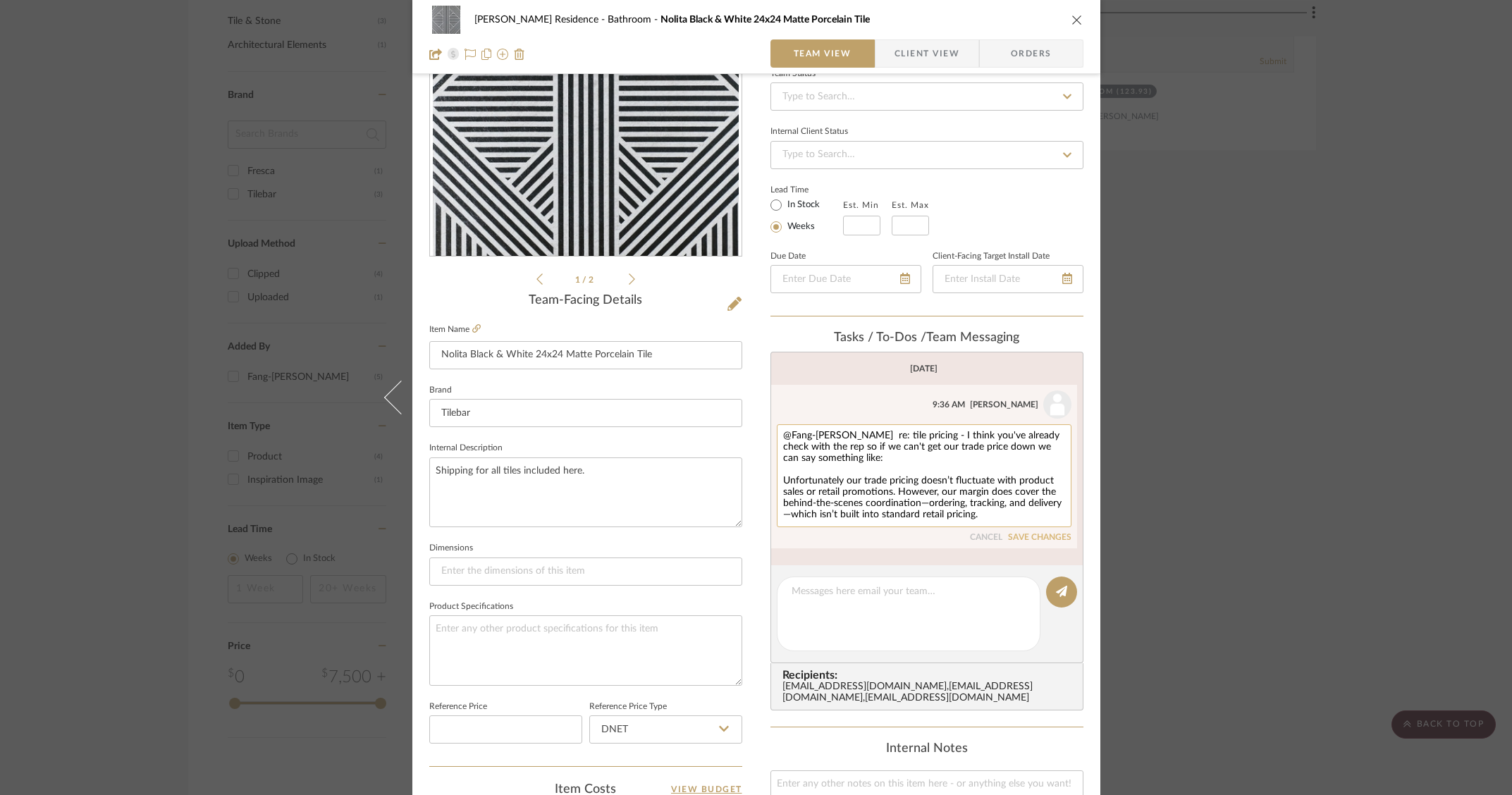
drag, startPoint x: 780, startPoint y: 478, endPoint x: 839, endPoint y: 481, distance: 59.1
click at [839, 481] on textarea "@Fang-Ting Lee re: tile pricing - I think you've already check with the rep so …" at bounding box center [924, 476] width 282 height 90
type textarea "@Fang-[PERSON_NAME] re: tile pricing - I think you've already check with the re…"
click at [1050, 537] on button "SAVE CHANGES" at bounding box center [1040, 537] width 64 height 10
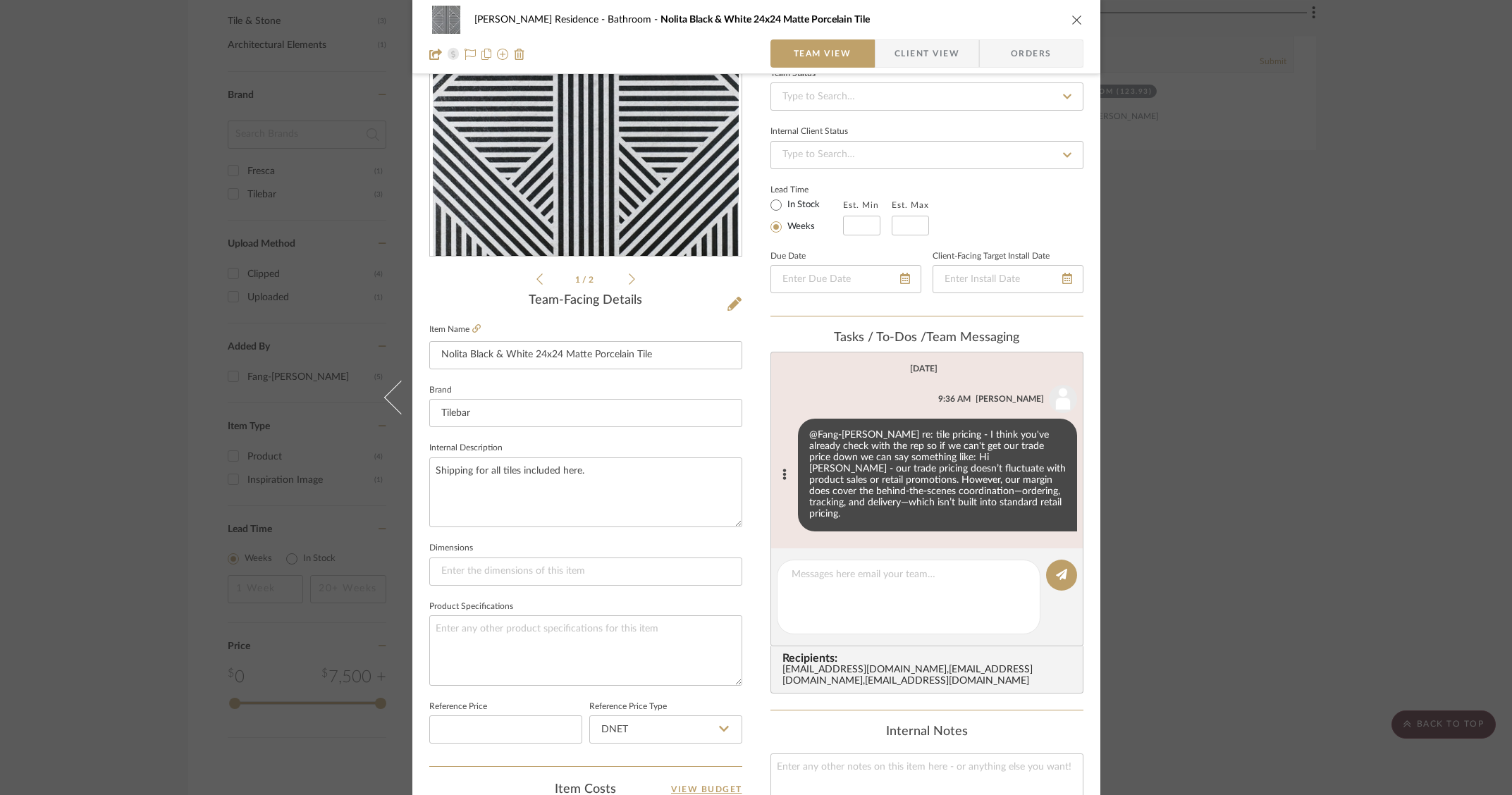
click at [850, 526] on list-of-messages "Today Heather Millward 9:36 AM @Fang-Ting Lee re: tile pricing - I think you've…" at bounding box center [926, 450] width 313 height 197
drag, startPoint x: 890, startPoint y: 54, endPoint x: 894, endPoint y: 47, distance: 8.1
click at [895, 53] on span "Client View" at bounding box center [926, 54] width 64 height 28
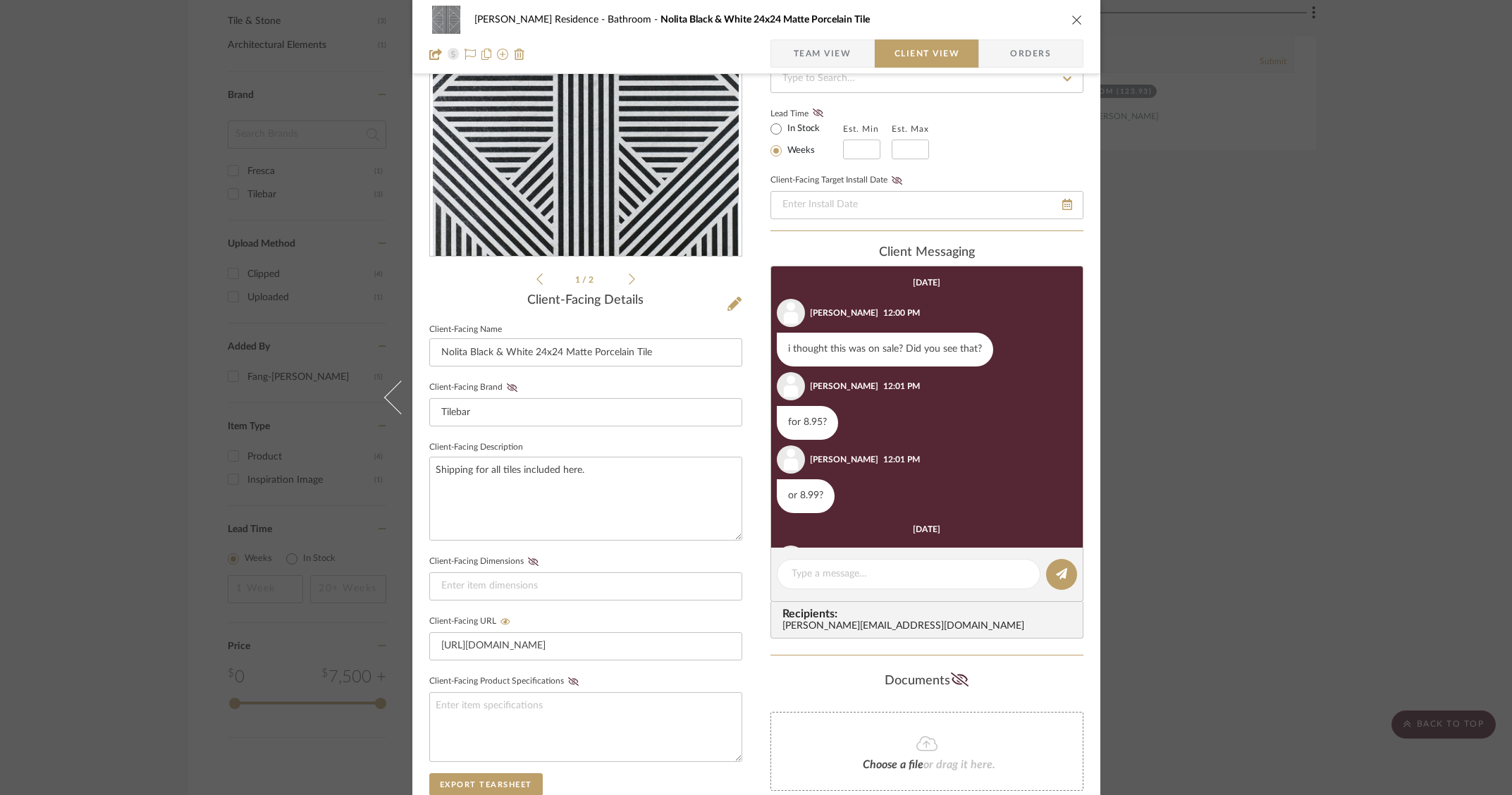
scroll to position [106, 0]
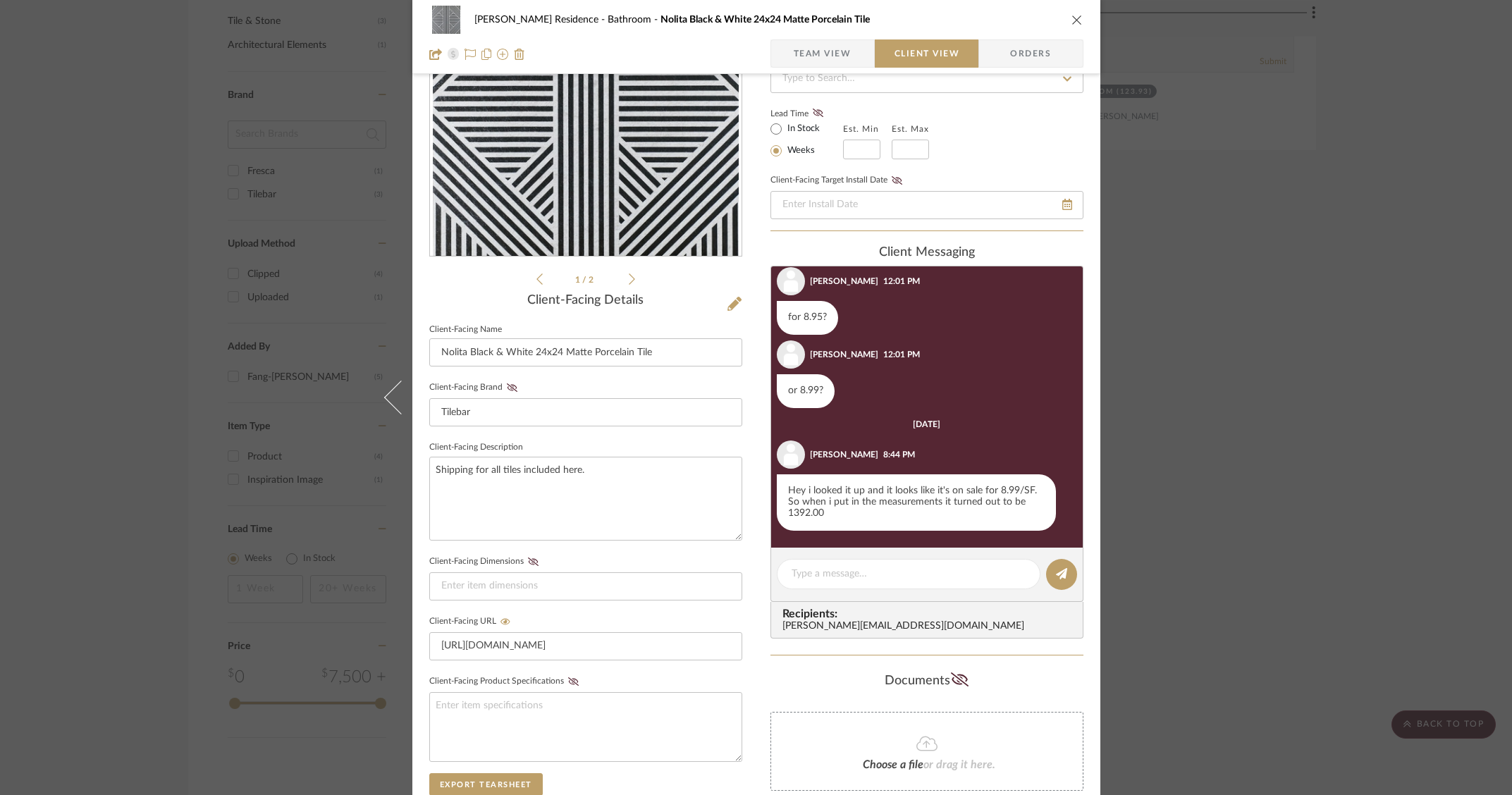
click at [1071, 19] on icon "close" at bounding box center [1077, 19] width 11 height 11
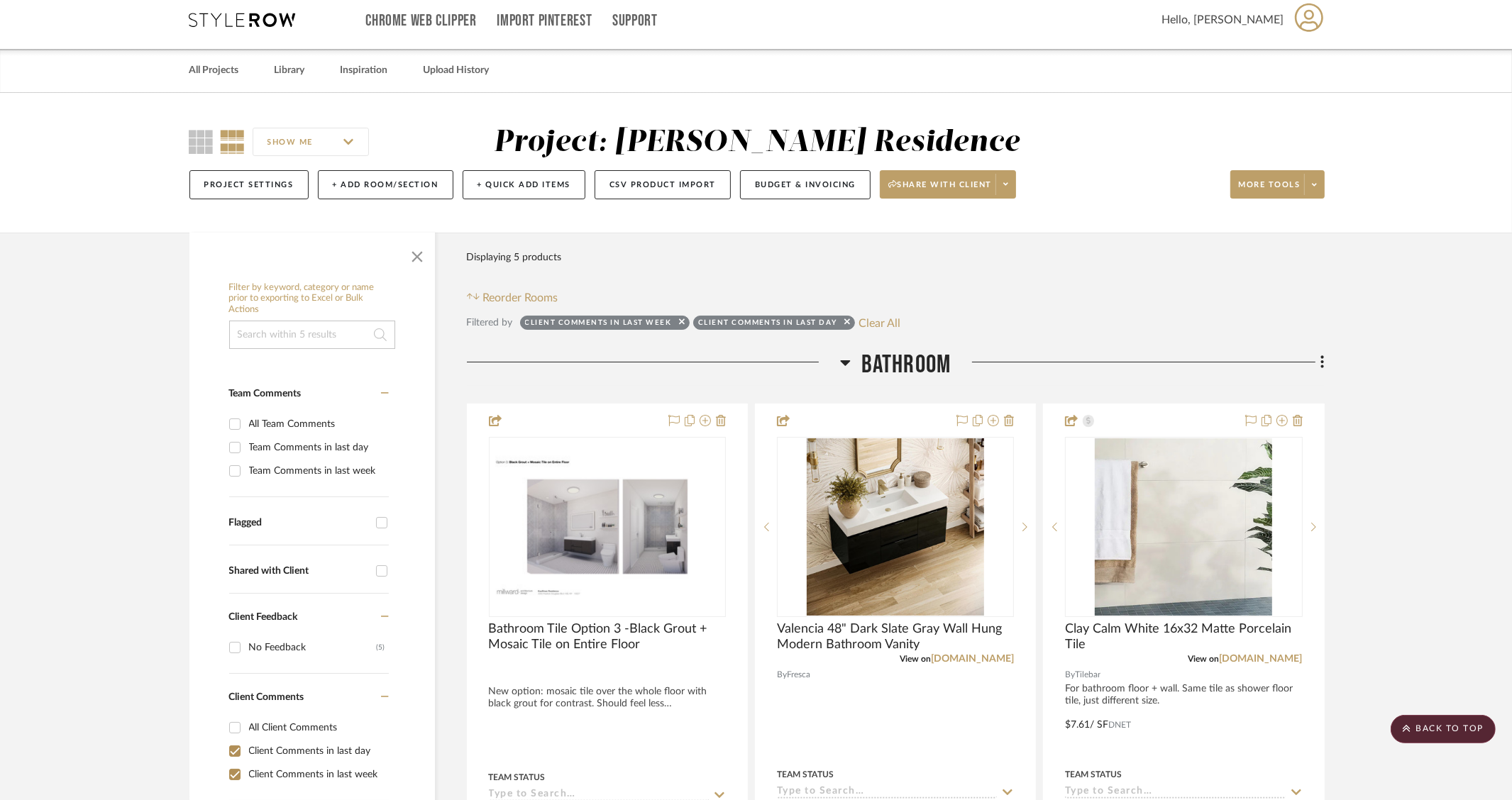
scroll to position [0, 0]
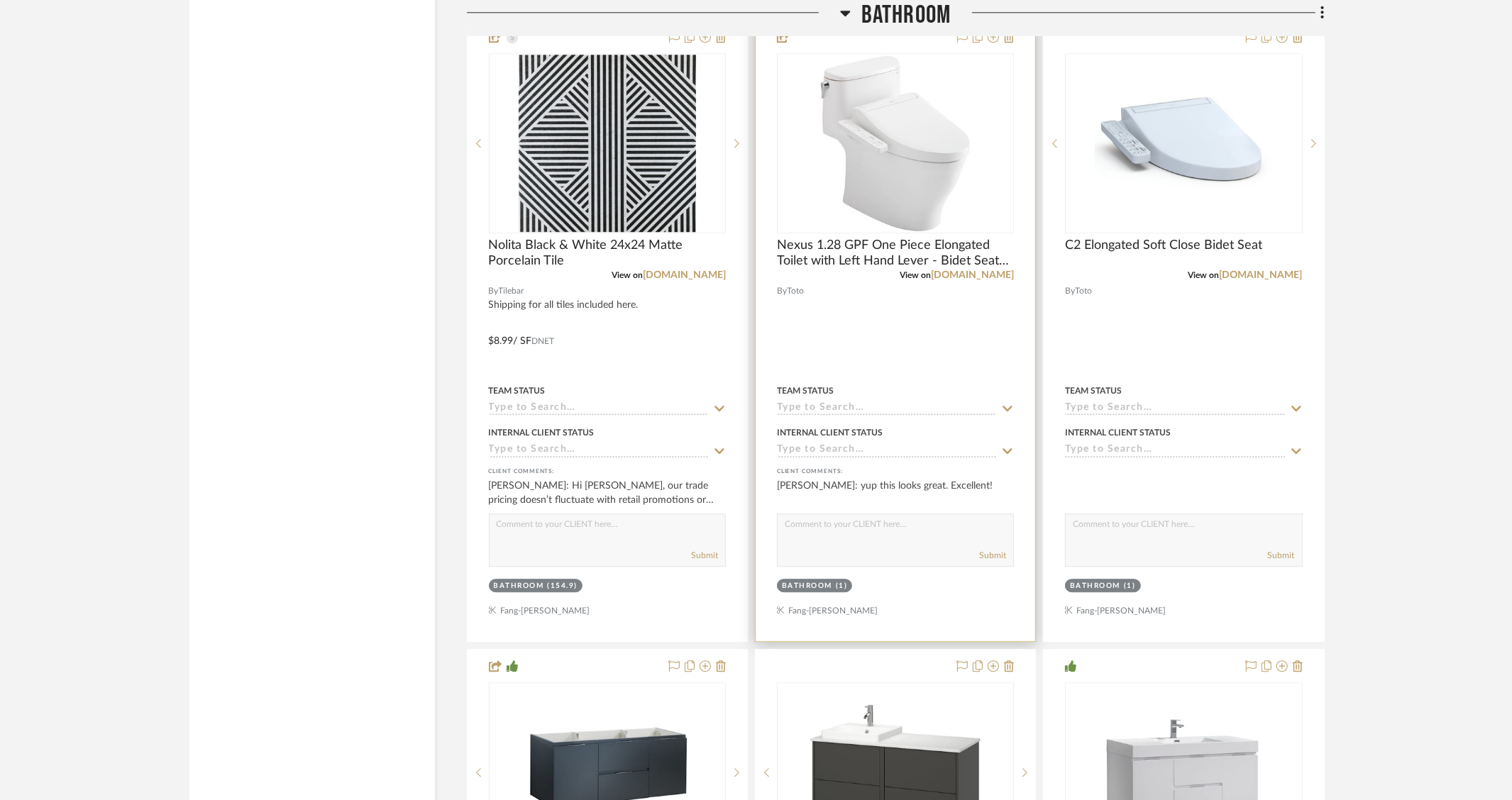
scroll to position [4285, 0]
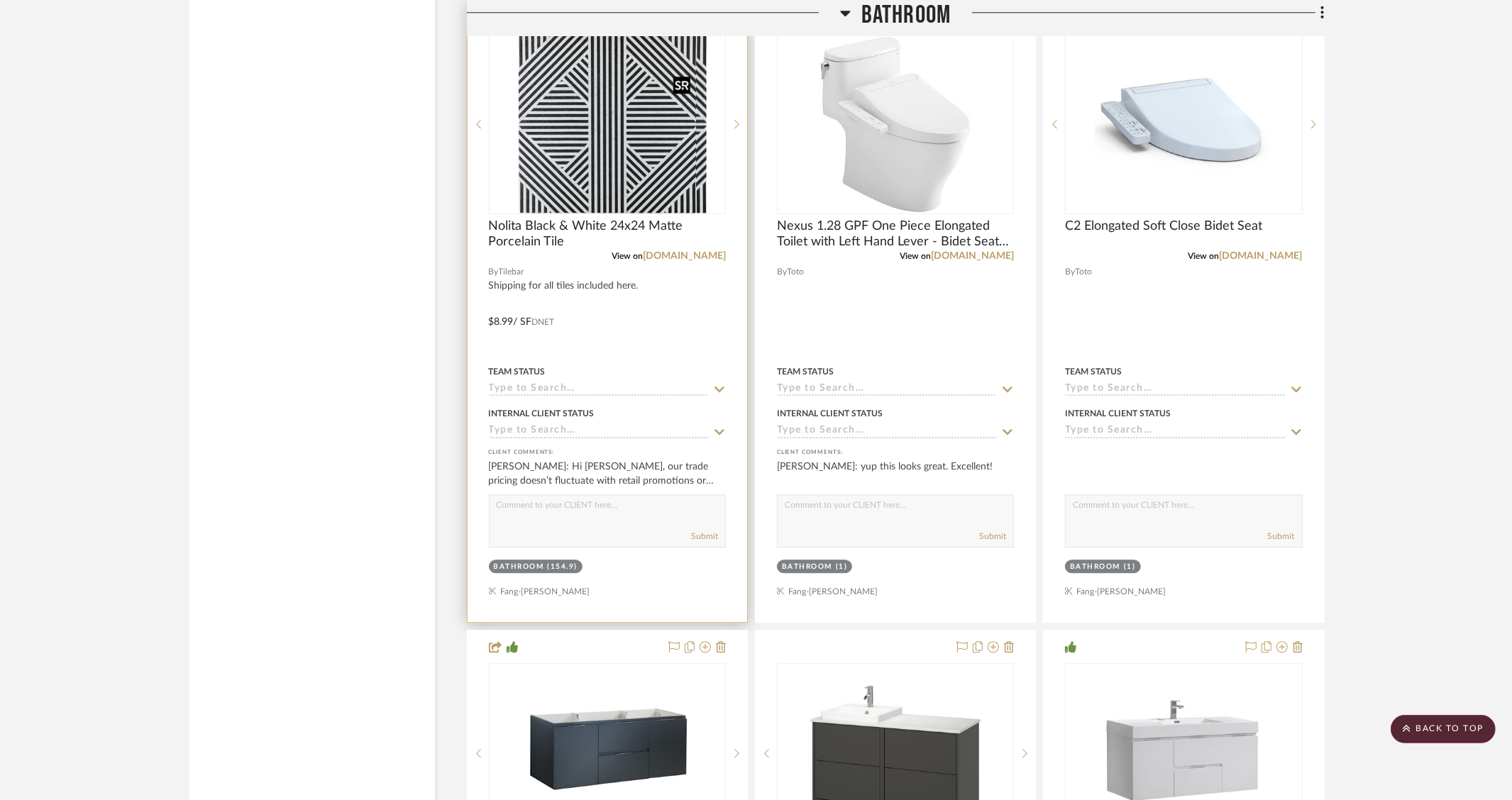
click at [591, 164] on div at bounding box center [607, 124] width 237 height 180
click at [594, 164] on img "0" at bounding box center [606, 124] width 177 height 177
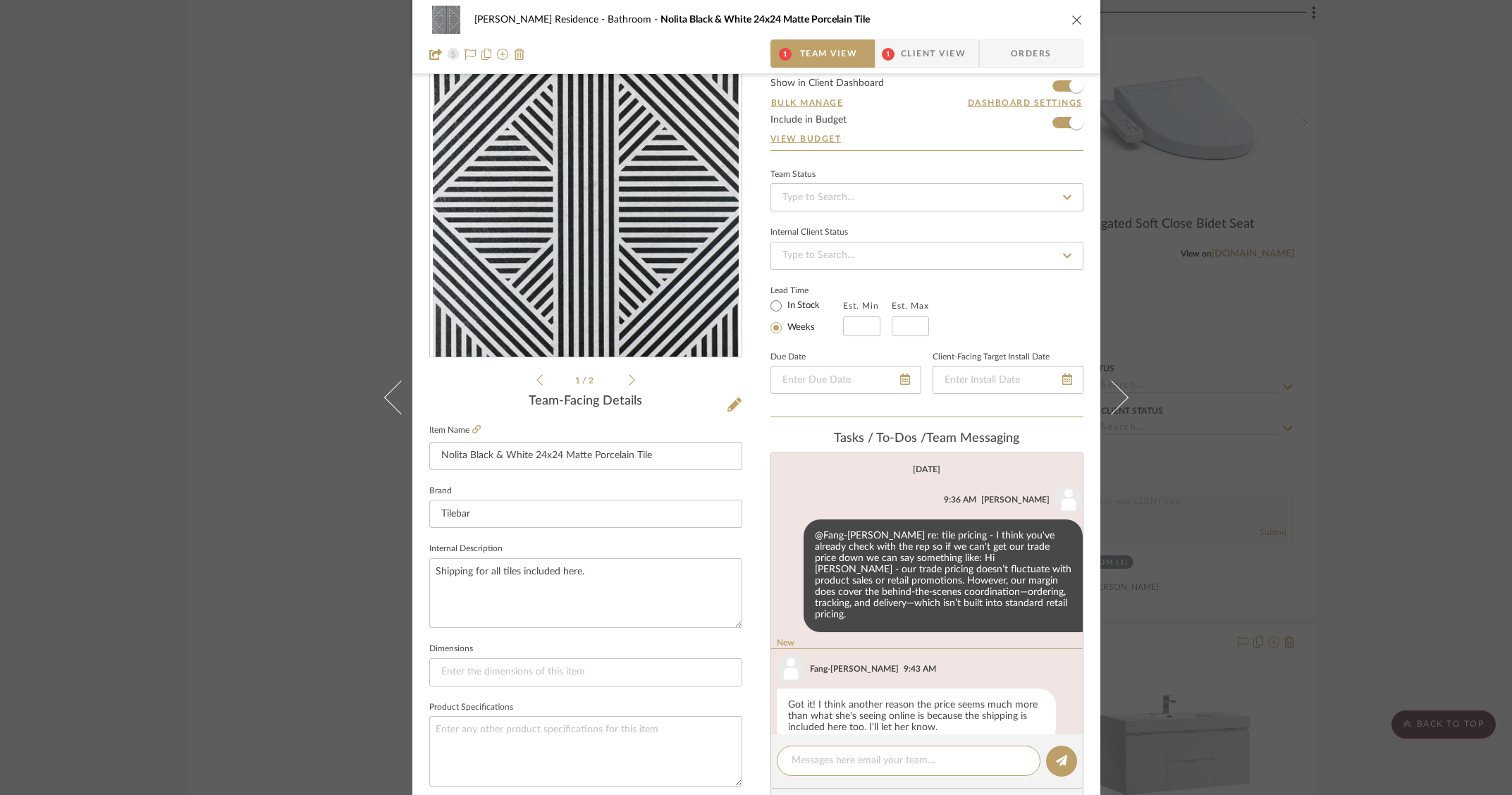
scroll to position [18, 0]
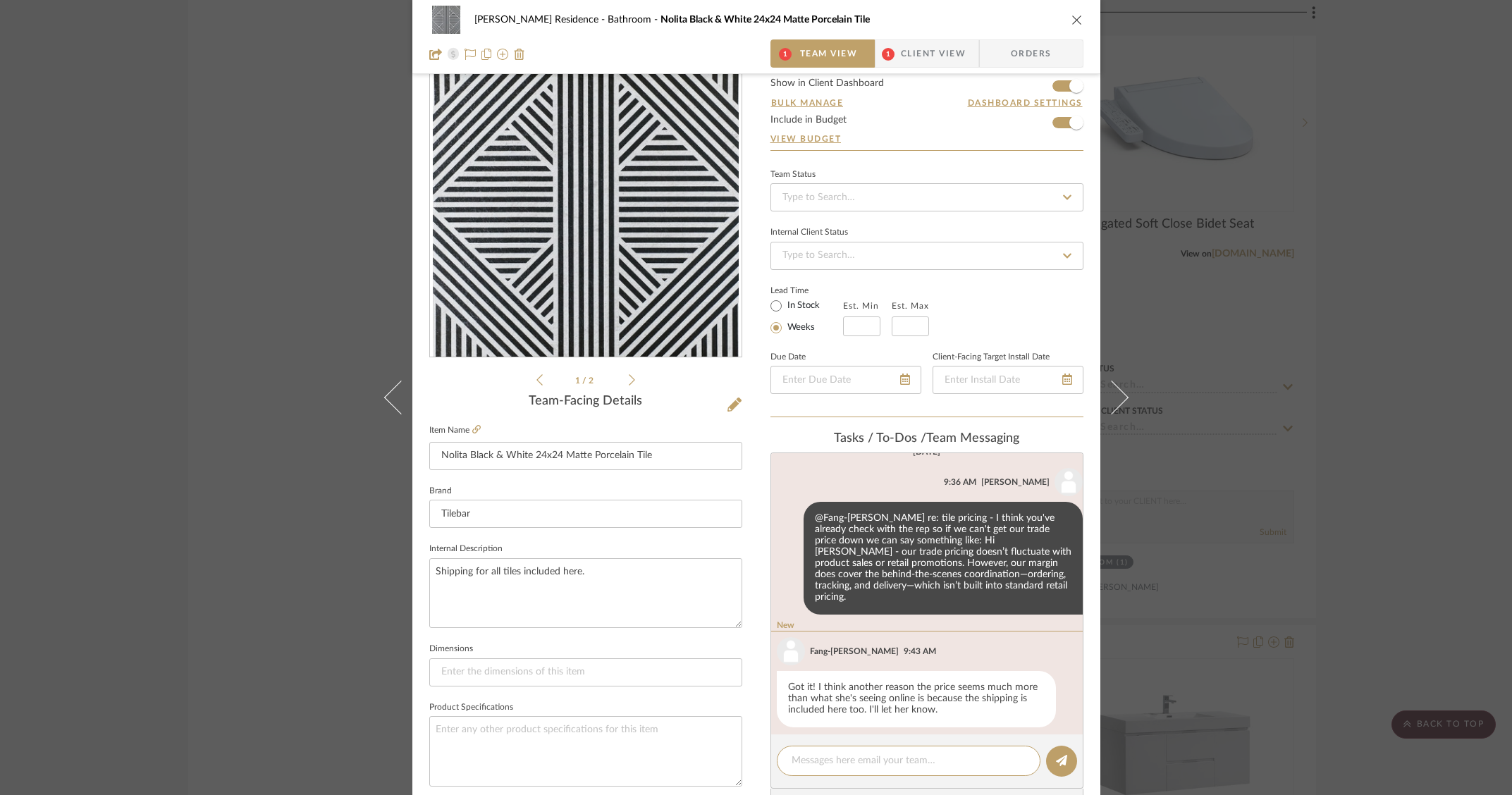
click at [813, 50] on span "Team View" at bounding box center [828, 54] width 57 height 28
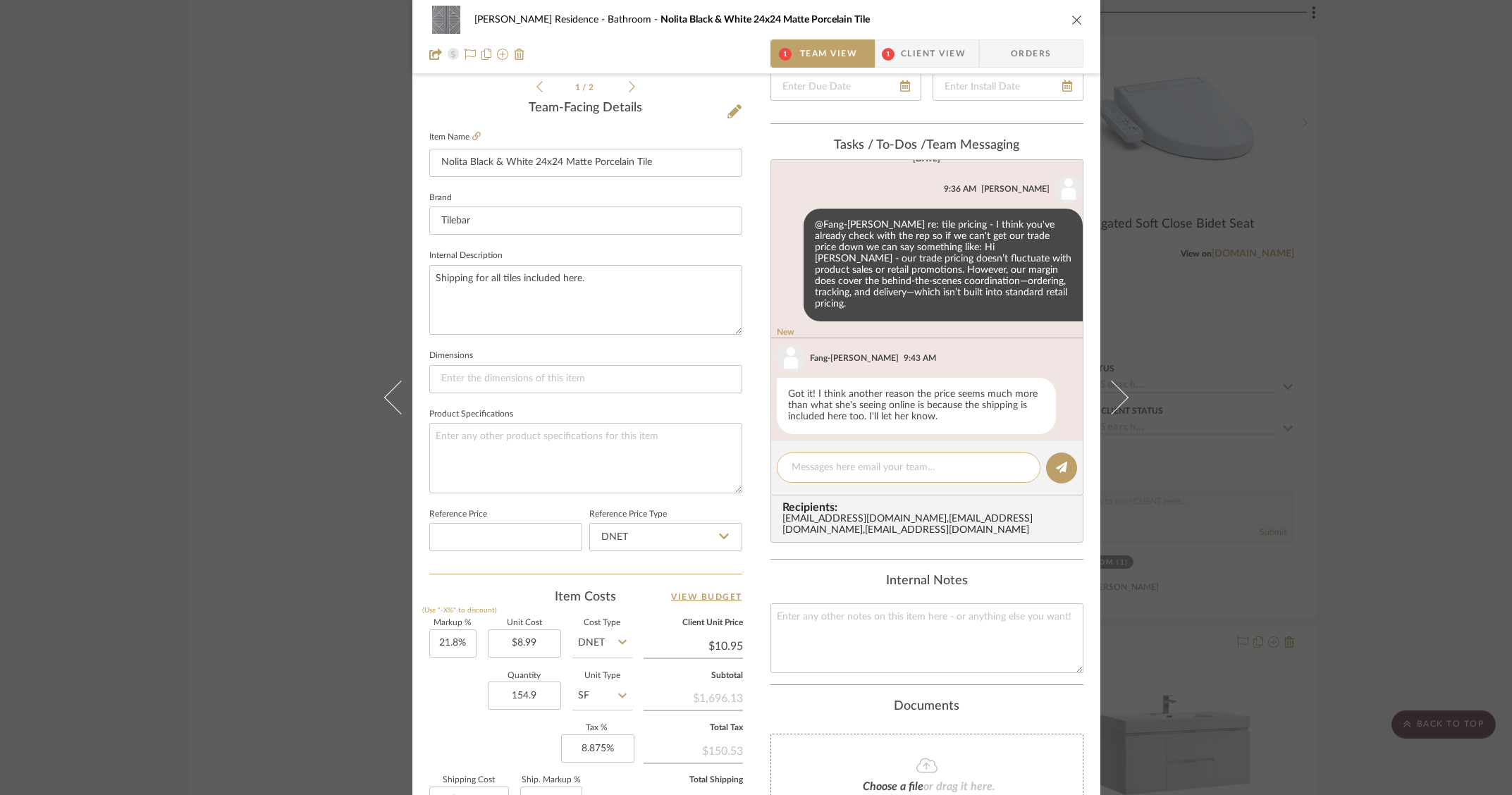
click at [864, 462] on textarea at bounding box center [908, 467] width 234 height 15
type textarea "Thank you!"
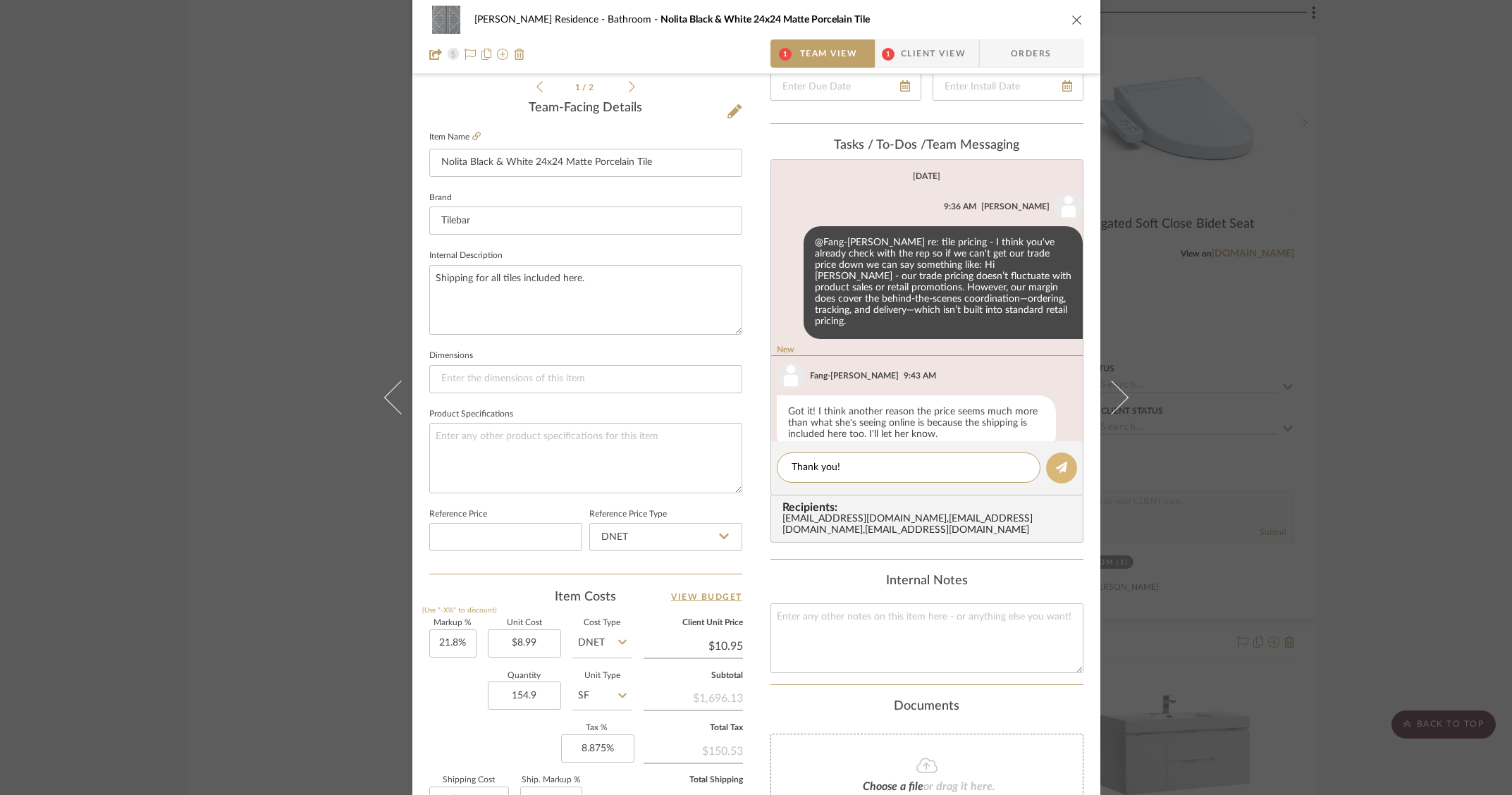
click at [1055, 469] on icon at bounding box center [1061, 467] width 11 height 11
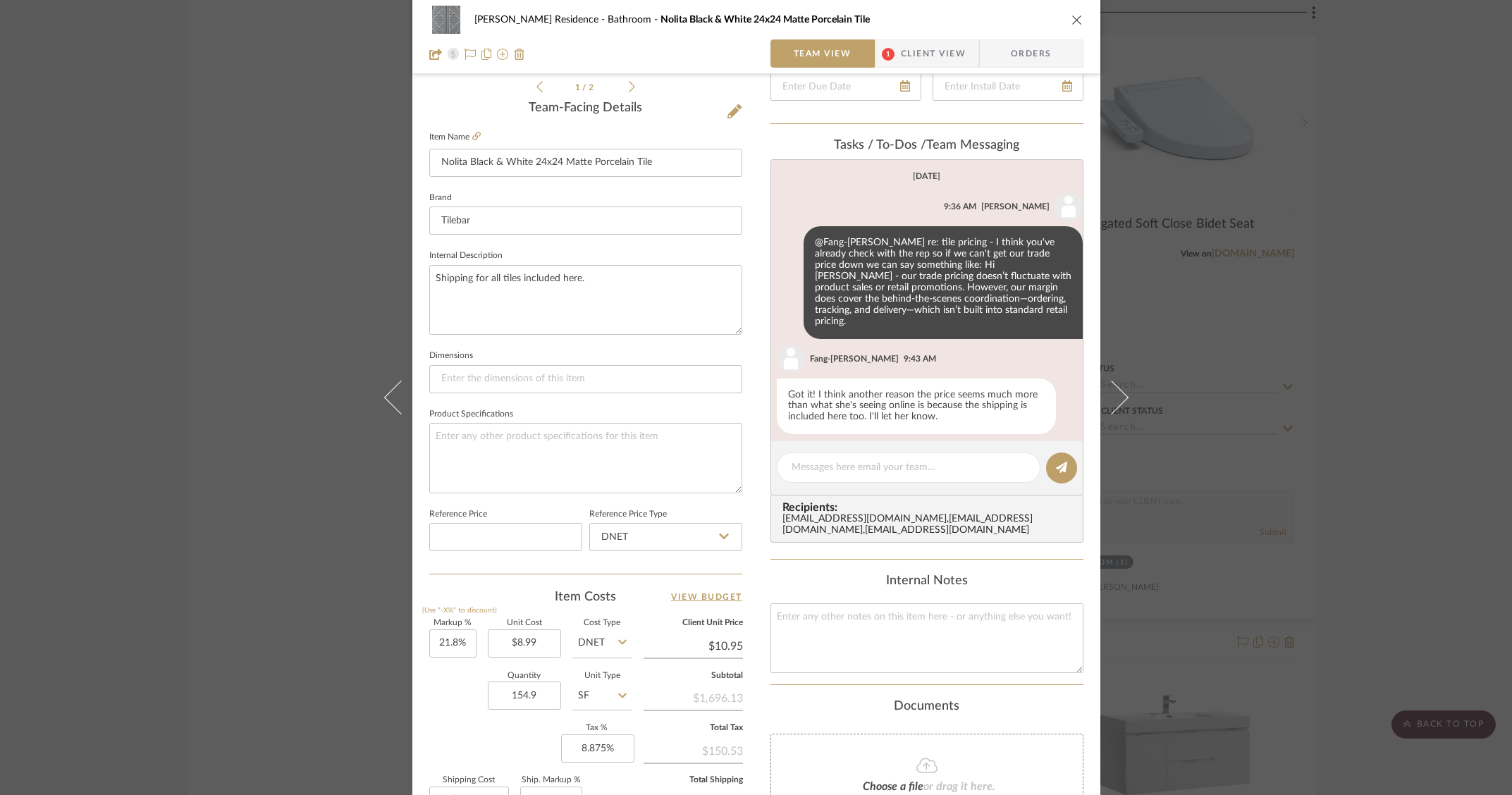
click at [901, 51] on span "Client View" at bounding box center [933, 54] width 64 height 28
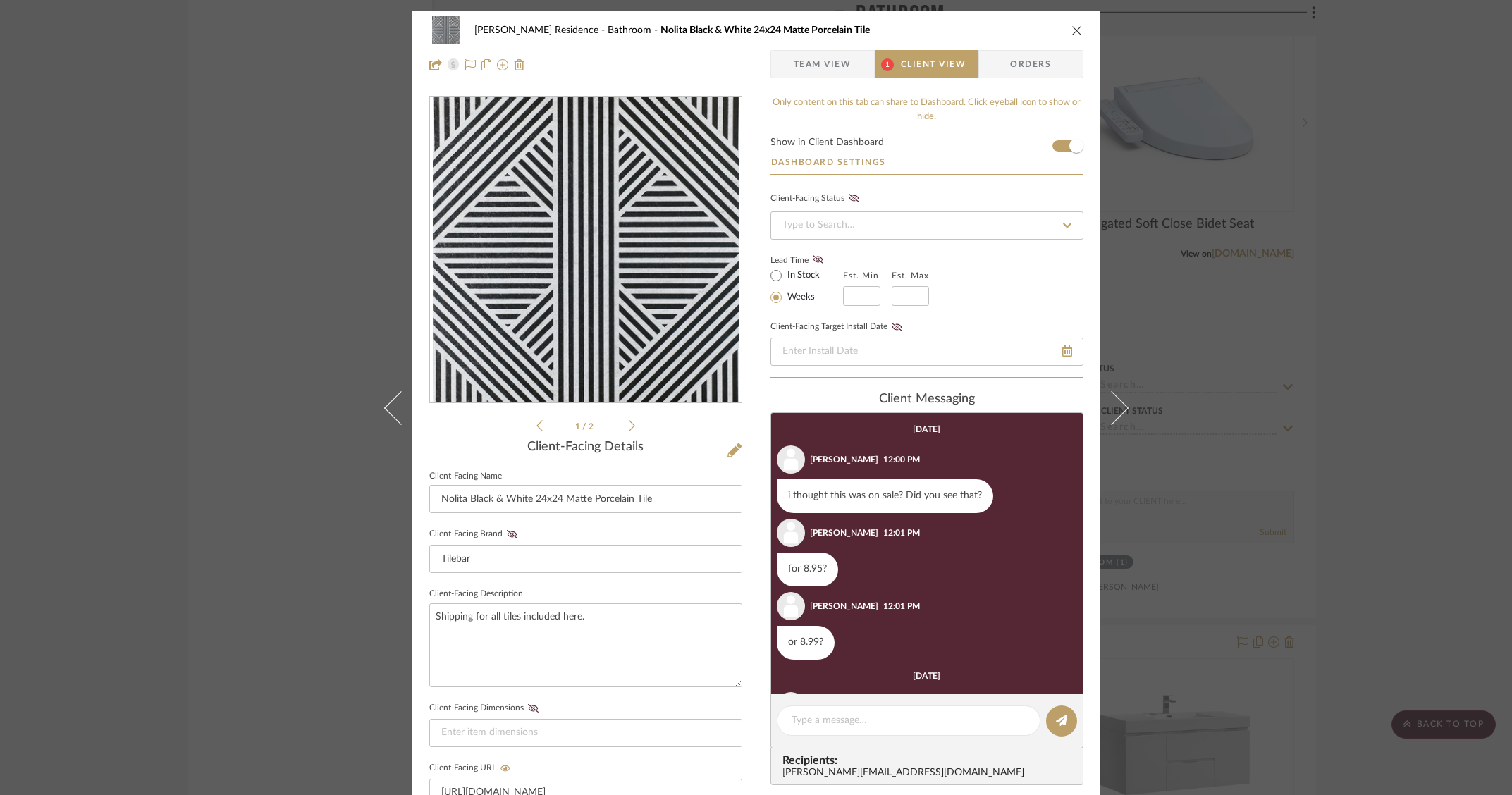
click at [1072, 30] on icon "close" at bounding box center [1077, 30] width 11 height 11
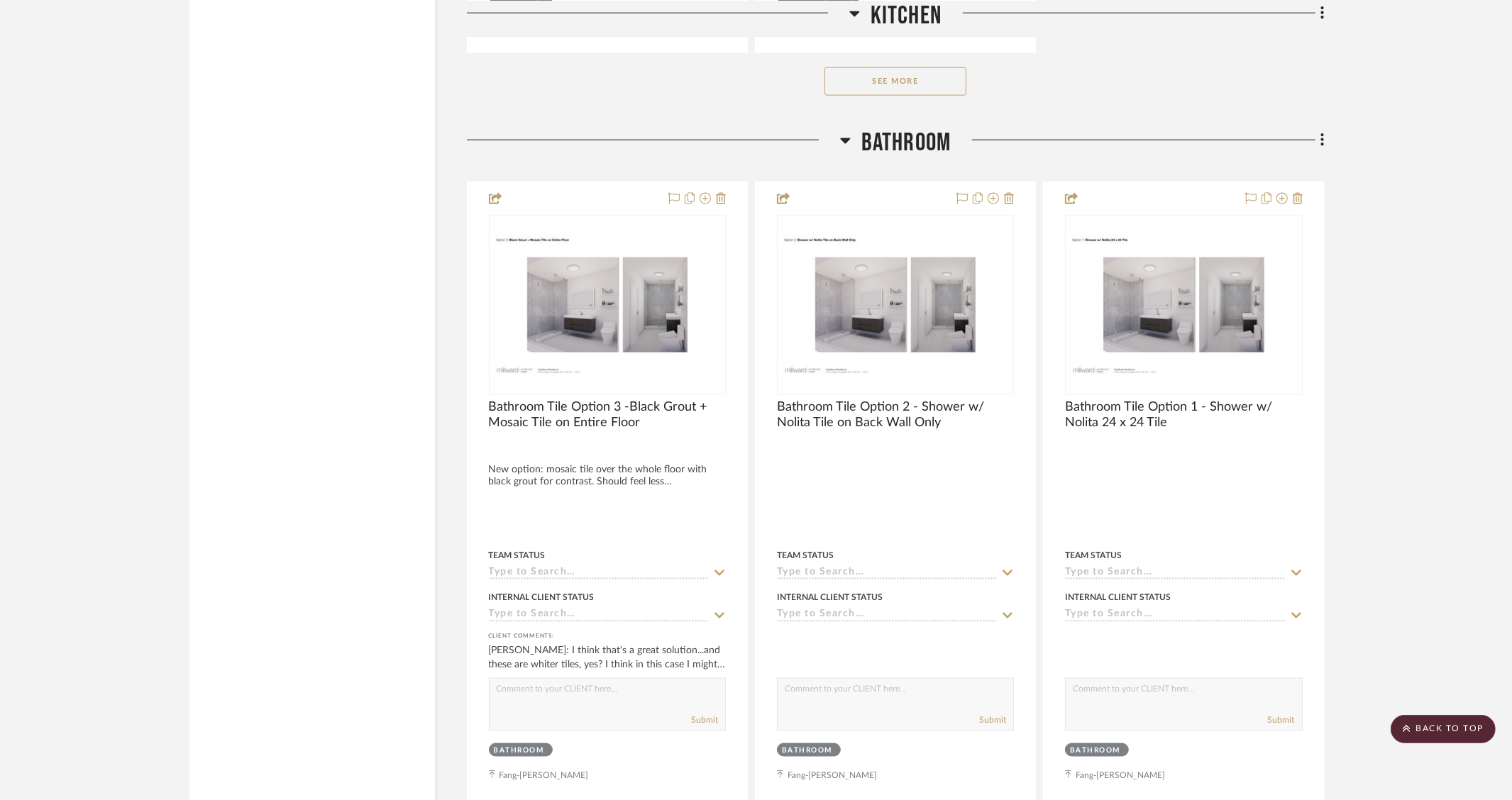
scroll to position [2069, 0]
